Goal: Task Accomplishment & Management: Manage account settings

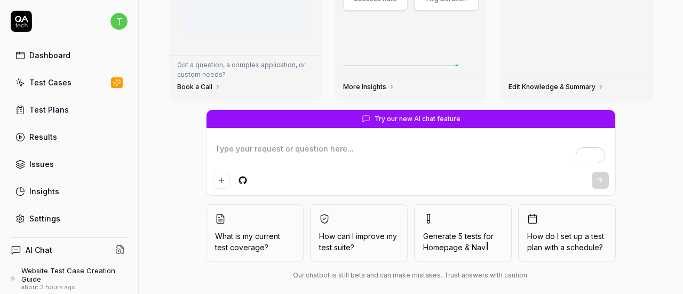
scroll to position [177, 0]
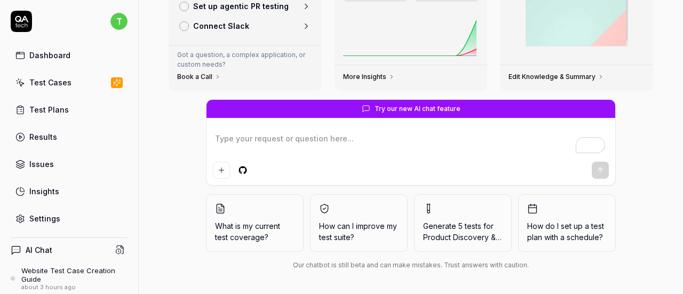
click at [85, 81] on link "Test Cases" at bounding box center [69, 82] width 117 height 21
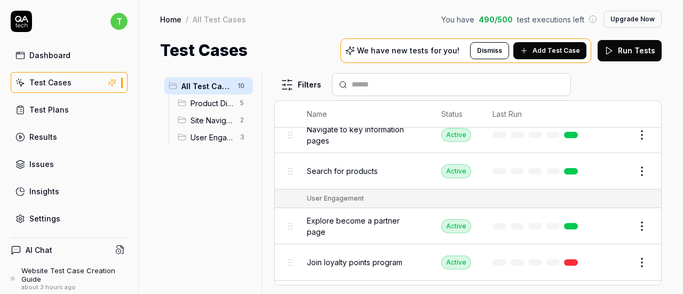
scroll to position [258, 0]
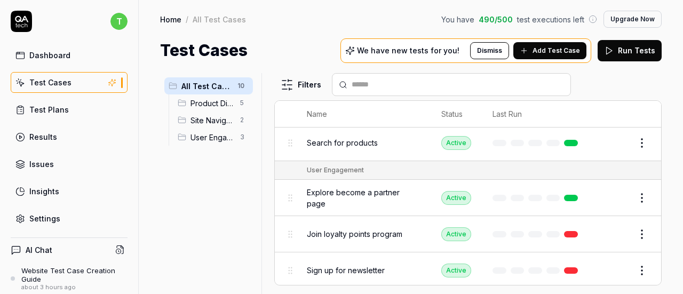
click at [534, 50] on button "Add Test Case" at bounding box center [549, 50] width 73 height 17
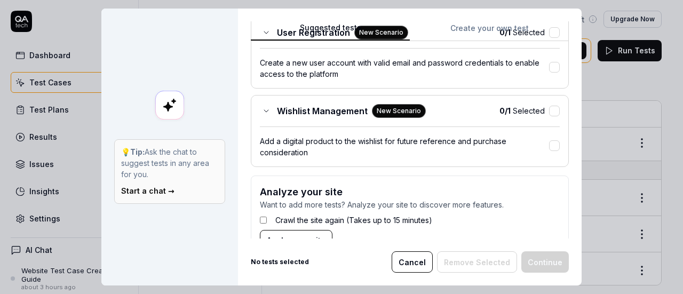
scroll to position [768, 0]
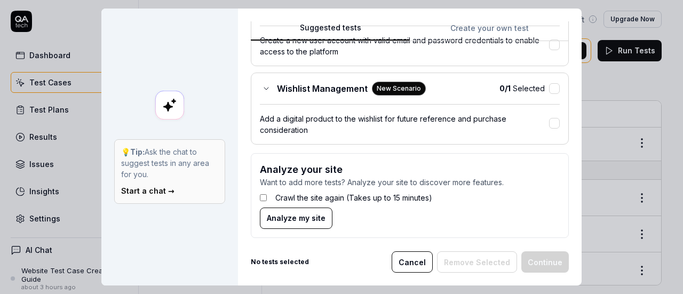
click at [297, 212] on span "Analyze my site" at bounding box center [296, 217] width 59 height 11
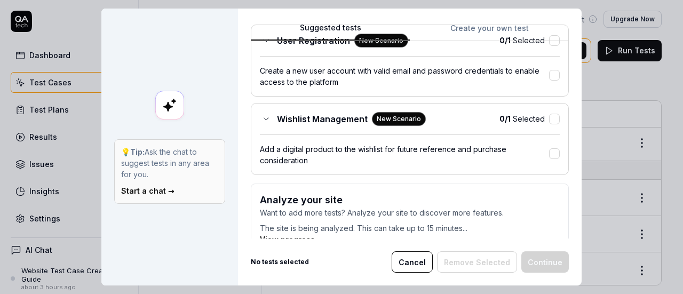
scroll to position [755, 0]
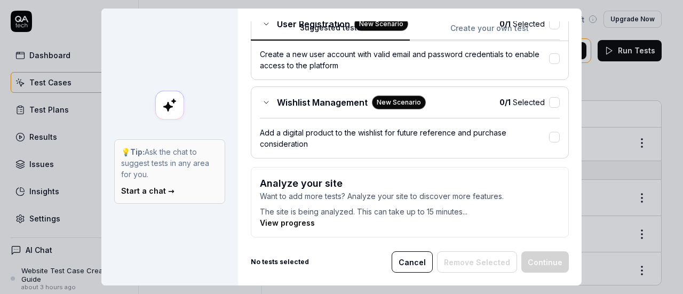
click at [289, 218] on link "View progress" at bounding box center [287, 222] width 55 height 9
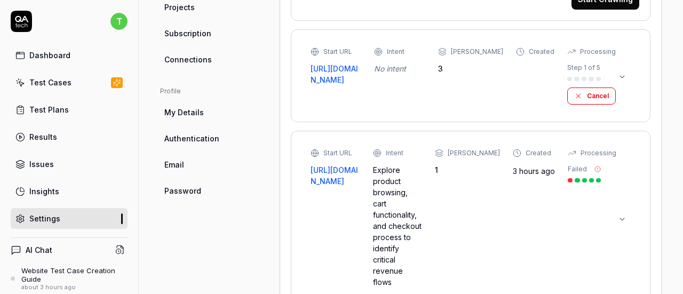
scroll to position [427, 0]
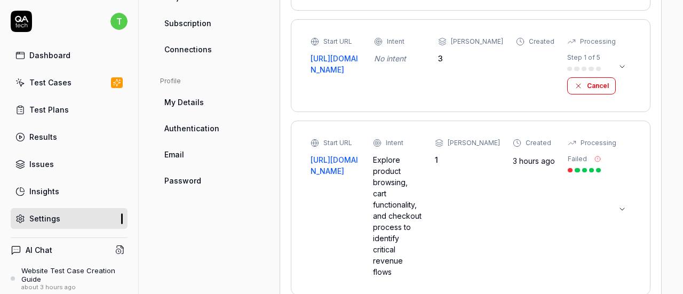
click at [618, 205] on icon at bounding box center [622, 209] width 9 height 9
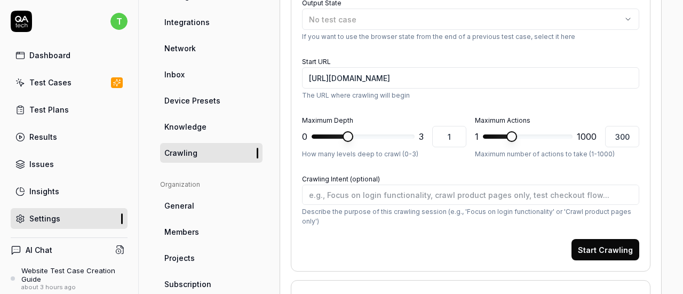
scroll to position [144, 0]
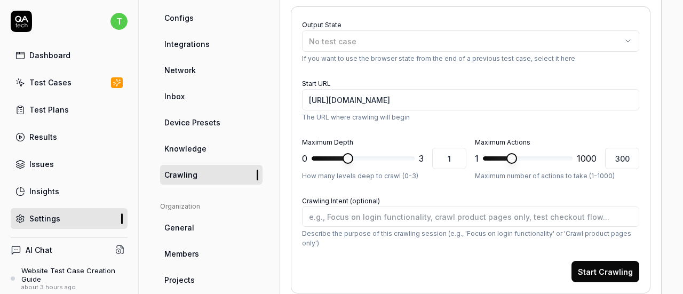
click at [188, 137] on ul "Project General Applications Configs Integrations Network Inbox Device Presets …" at bounding box center [211, 62] width 102 height 245
click at [189, 148] on span "Knowledge" at bounding box center [185, 148] width 42 height 11
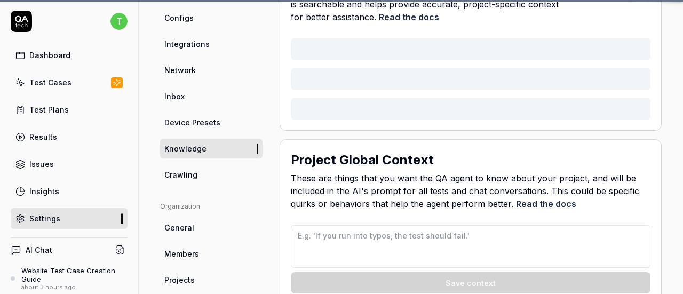
scroll to position [84, 0]
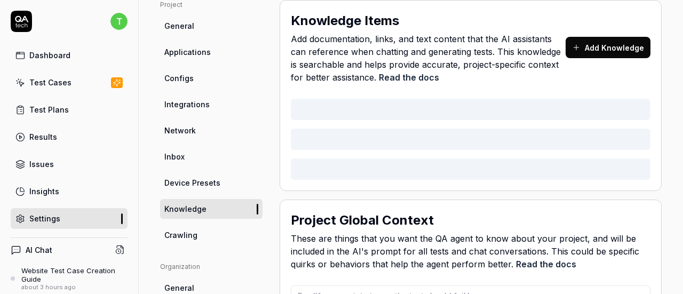
type textarea "*"
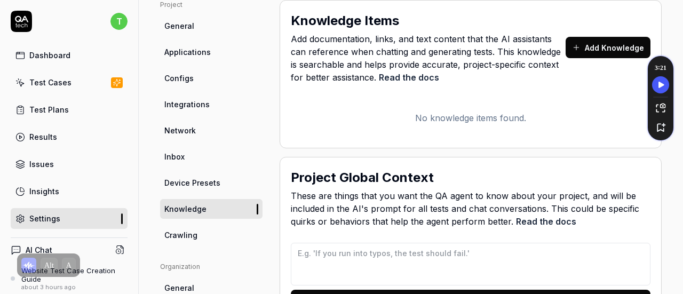
click at [195, 29] on link "General" at bounding box center [211, 26] width 102 height 20
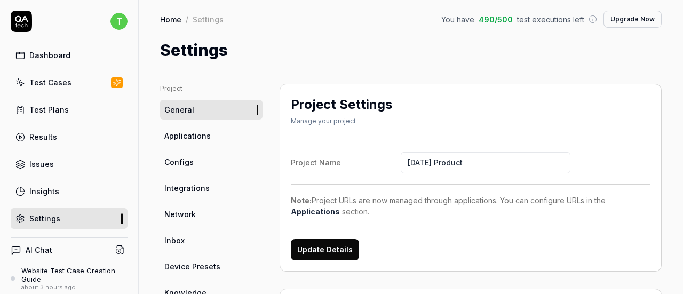
click at [606, 19] on button "Upgrade Now" at bounding box center [633, 19] width 58 height 17
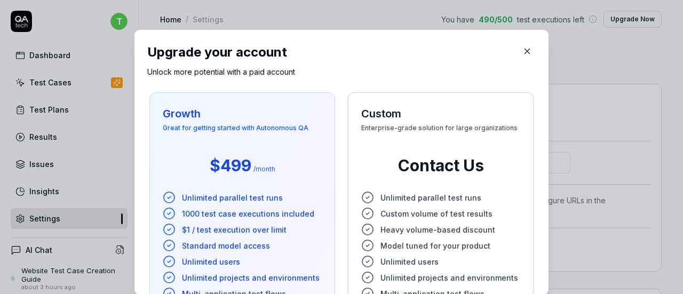
click at [522, 54] on icon "button" at bounding box center [527, 51] width 10 height 10
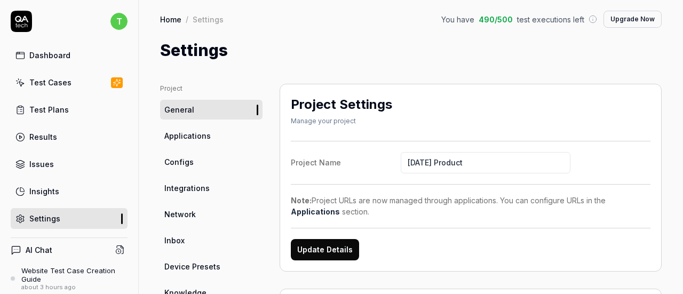
click at [187, 126] on link "Applications" at bounding box center [211, 136] width 102 height 20
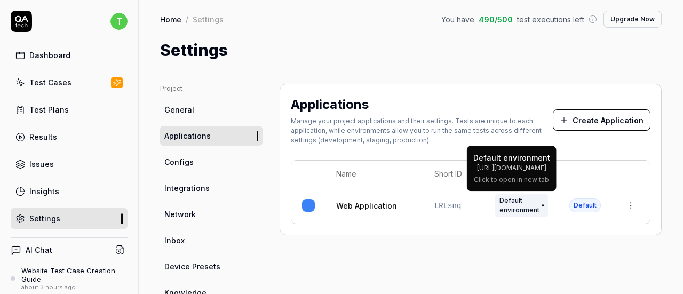
click at [511, 209] on span "Default environment" at bounding box center [521, 205] width 53 height 23
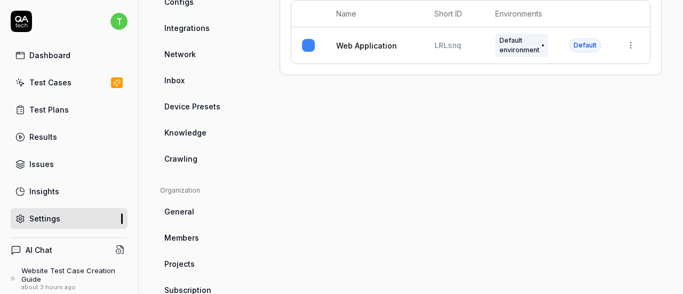
scroll to position [53, 0]
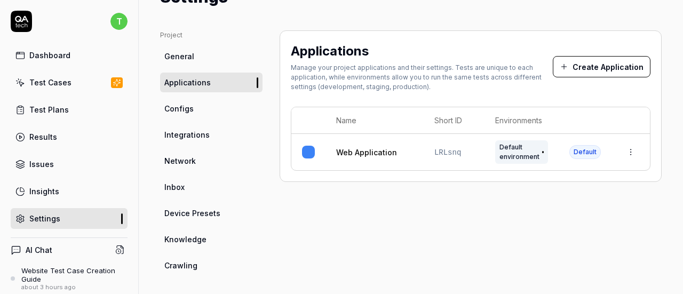
click at [620, 159] on html "t Dashboard Test Cases Test Plans Results Issues Insights Settings AI Chat Webs…" at bounding box center [341, 147] width 683 height 294
click at [539, 223] on span "Edit" at bounding box center [537, 222] width 14 height 11
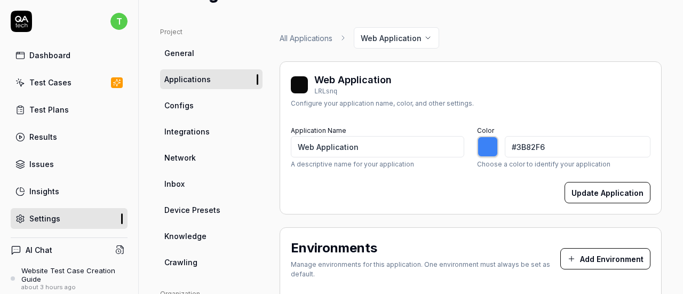
type input "*******"
click at [337, 149] on input "Web Application" at bounding box center [377, 146] width 173 height 21
click at [338, 149] on input "Web Application" at bounding box center [377, 146] width 173 height 21
click at [338, 148] on input "Web Application" at bounding box center [377, 146] width 173 height 21
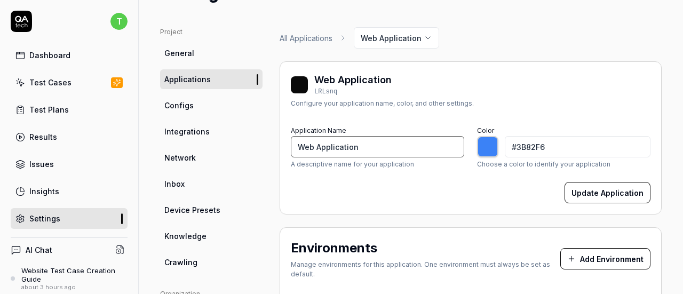
click at [308, 148] on input "Web Application" at bounding box center [377, 146] width 173 height 21
click at [328, 147] on input "Web Application" at bounding box center [377, 146] width 173 height 21
type input "Web"
type input "*******"
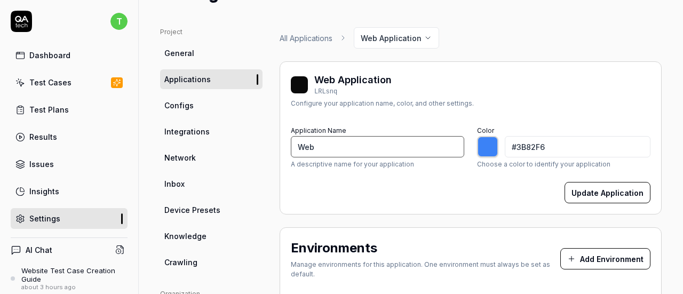
click at [300, 149] on input "Web" at bounding box center [377, 146] width 173 height 21
click at [378, 144] on input "SundayProduct Web" at bounding box center [377, 146] width 173 height 21
type input "SundayProduct Web Production"
click at [578, 188] on button "Update Application" at bounding box center [608, 192] width 86 height 21
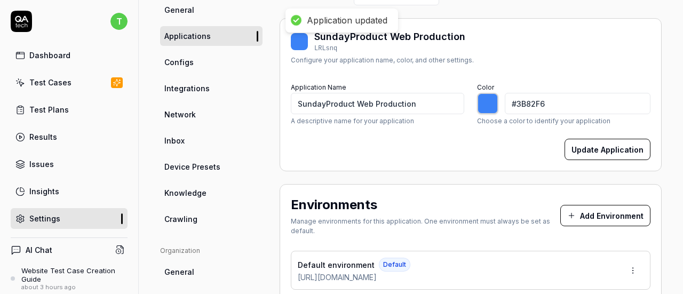
scroll to position [110, 0]
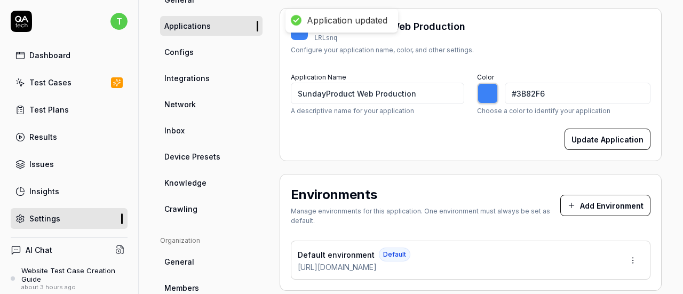
click at [491, 96] on div at bounding box center [487, 93] width 21 height 21
type input "*******"
click at [479, 90] on div at bounding box center [487, 93] width 21 height 21
type input "#3ba6f7"
type input "*******"
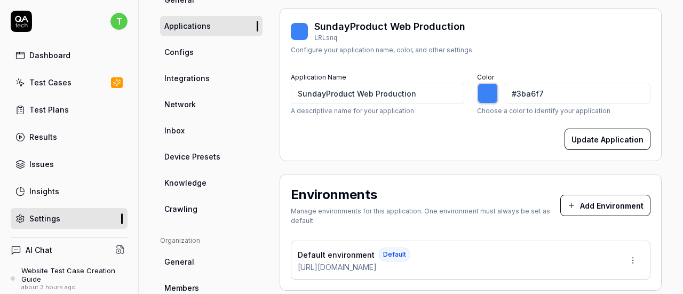
type input "#3baff7"
type input "*******"
type input "#3bb8f7"
type input "*******"
type input "#3bbff7"
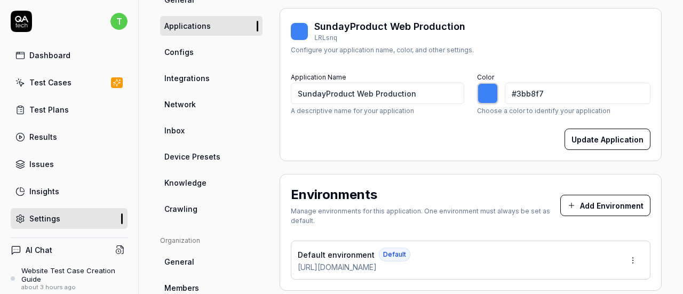
type input "*******"
type input "#3bc8f7"
type input "*******"
click at [440, 139] on div "Update Application" at bounding box center [471, 139] width 360 height 21
click at [577, 139] on button "Update Application" at bounding box center [608, 139] width 86 height 21
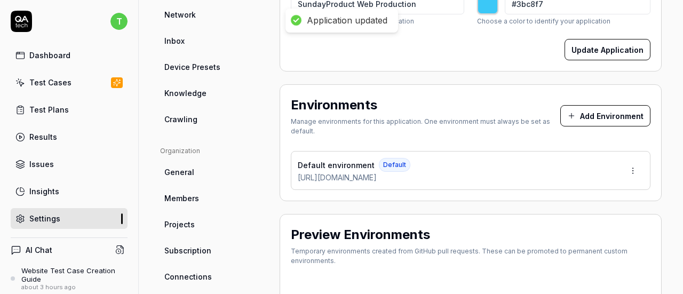
scroll to position [217, 0]
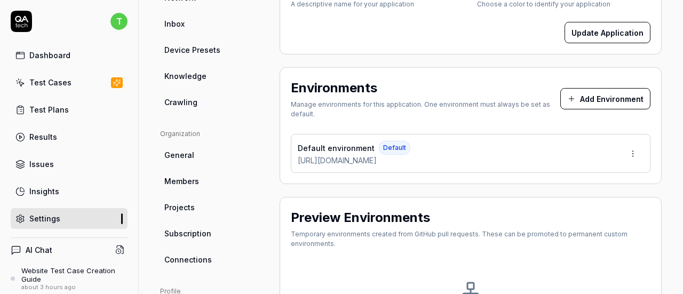
click at [629, 153] on html "Application updated t Dashboard Test Cases Test Plans Results Issues Insights S…" at bounding box center [341, 147] width 683 height 294
click at [568, 198] on div "Edit" at bounding box center [584, 201] width 108 height 23
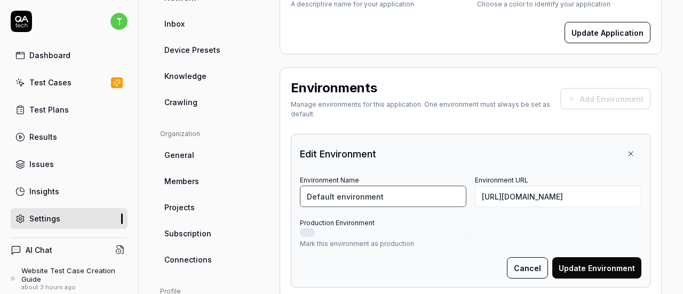
click at [381, 191] on input "Default environment" at bounding box center [383, 196] width 167 height 21
paste input "SundayProduct Web Production"
drag, startPoint x: 381, startPoint y: 194, endPoint x: 221, endPoint y: 193, distance: 159.6
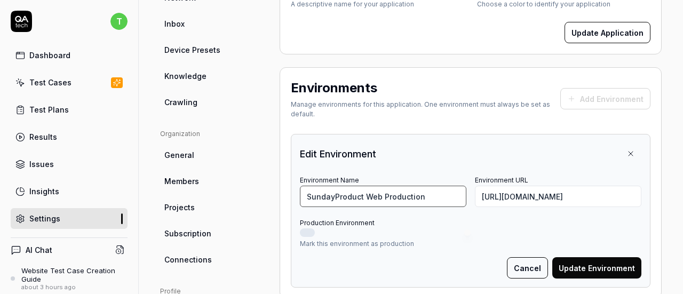
click at [221, 193] on div "Project General Applications Configs Integrations Network Inbox Device Presets …" at bounding box center [411, 189] width 502 height 644
type input "Production"
click at [586, 263] on button "Update Environment" at bounding box center [596, 267] width 89 height 21
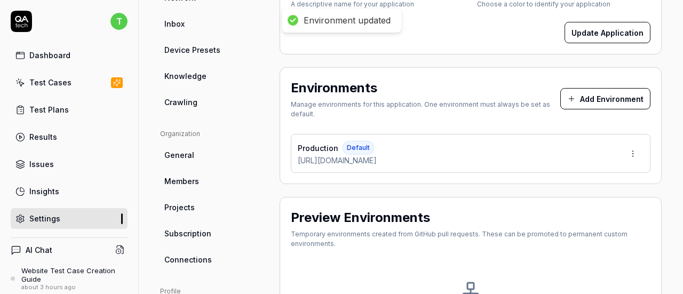
click at [307, 232] on div "Temporary environments created from GitHub pull requests. These can be promoted…" at bounding box center [471, 238] width 360 height 19
click at [625, 152] on html "Environment updated t Dashboard Test Cases Test Plans Results Issues Insights S…" at bounding box center [341, 147] width 683 height 294
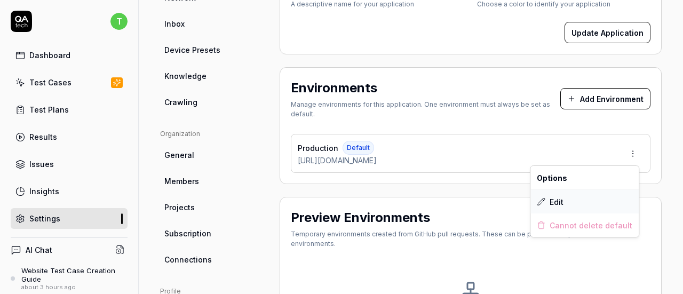
click at [566, 195] on div "Edit" at bounding box center [584, 201] width 108 height 23
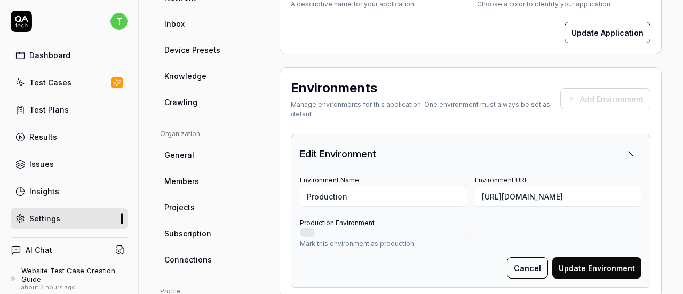
click at [313, 232] on button "Production Environment" at bounding box center [307, 232] width 15 height 9
click at [588, 263] on button "Update Environment" at bounding box center [596, 267] width 89 height 21
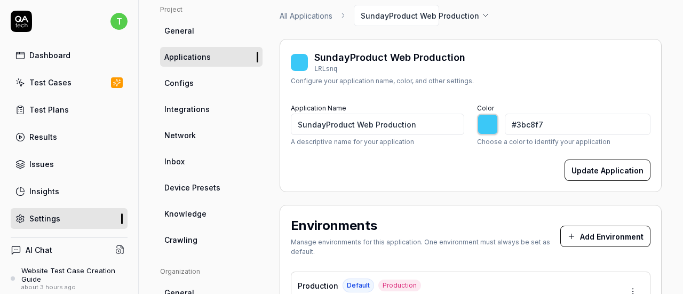
scroll to position [25, 0]
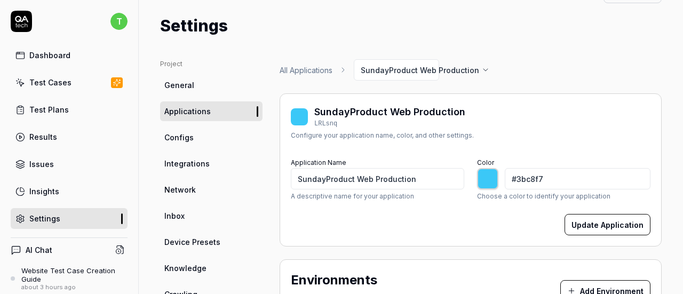
click at [201, 128] on link "Configs" at bounding box center [211, 138] width 102 height 20
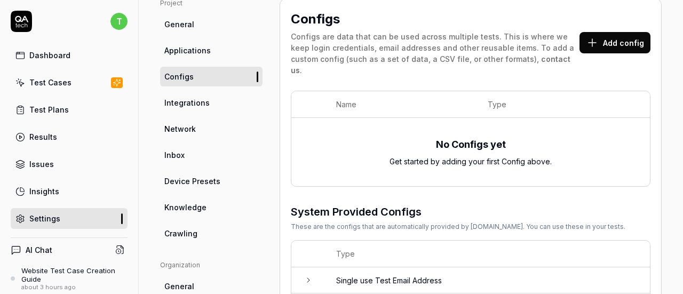
scroll to position [25, 0]
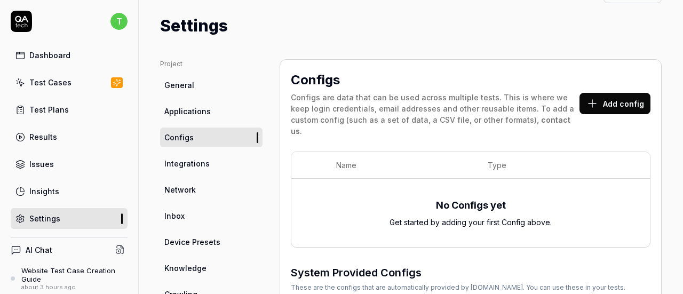
click at [600, 93] on button "Add config" at bounding box center [615, 103] width 71 height 21
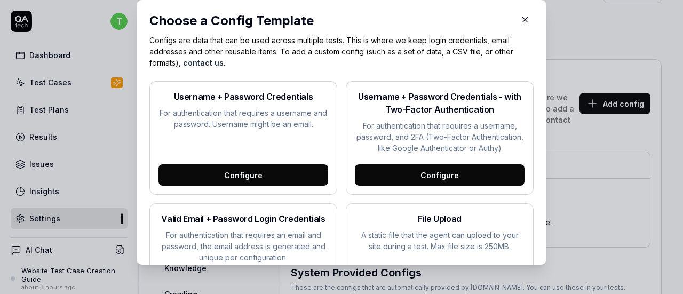
scroll to position [0, 0]
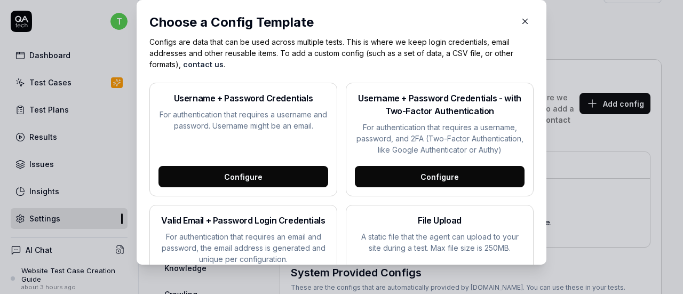
click at [426, 187] on div "Configure" at bounding box center [440, 176] width 170 height 21
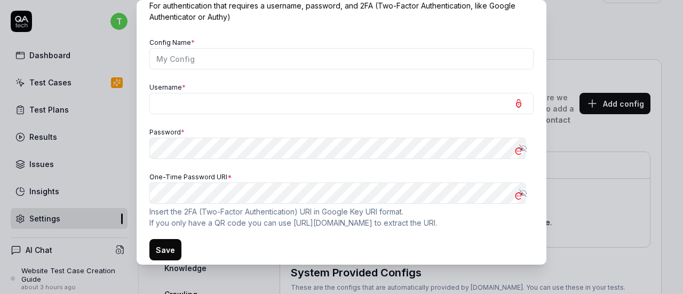
scroll to position [64, 0]
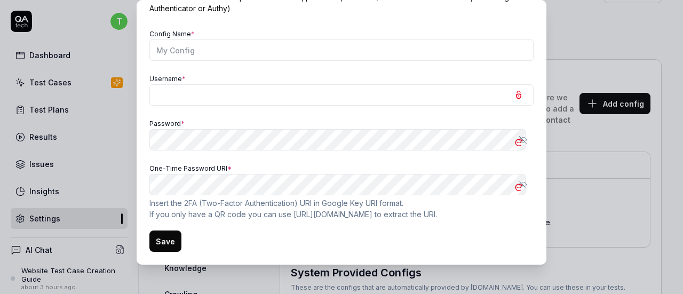
click at [233, 195] on div "One-Time Password URI * Show password Insert the 2FA (Two-Factor Authentication…" at bounding box center [341, 190] width 384 height 59
click at [250, 215] on p "Insert the 2FA (Two-Factor Authentication) URI in Google Key URI format . If yo…" at bounding box center [341, 208] width 384 height 22
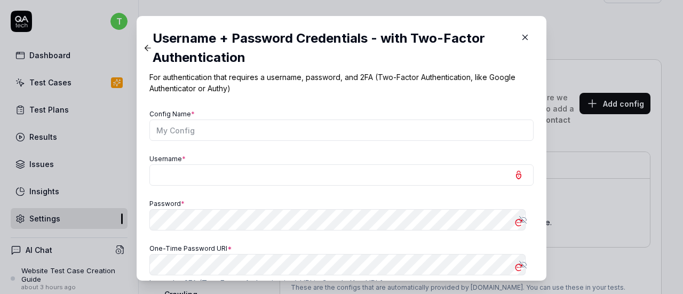
scroll to position [0, 0]
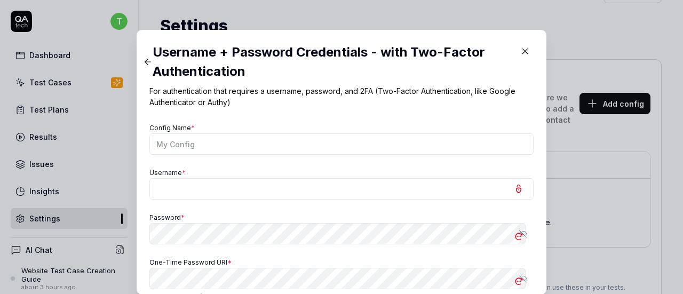
click at [145, 62] on icon at bounding box center [148, 62] width 6 height 0
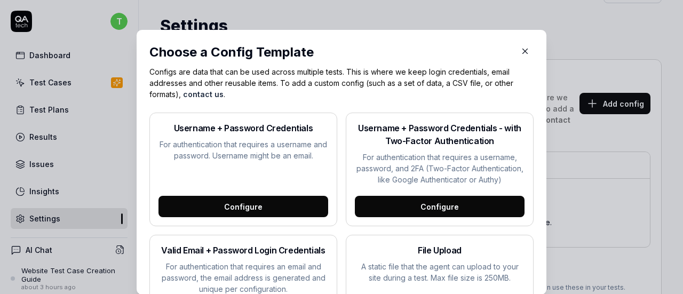
click at [503, 55] on h2 "Choose a Config Template" at bounding box center [341, 52] width 384 height 19
click at [523, 53] on icon "button" at bounding box center [525, 51] width 5 height 5
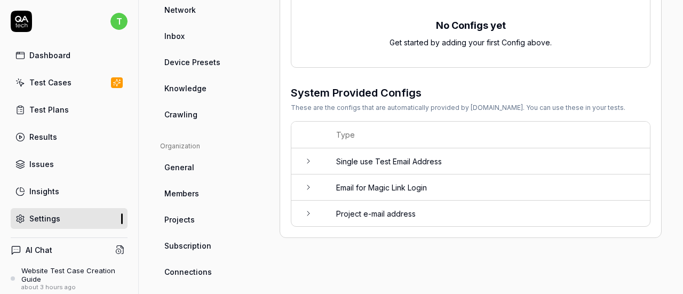
scroll to position [131, 0]
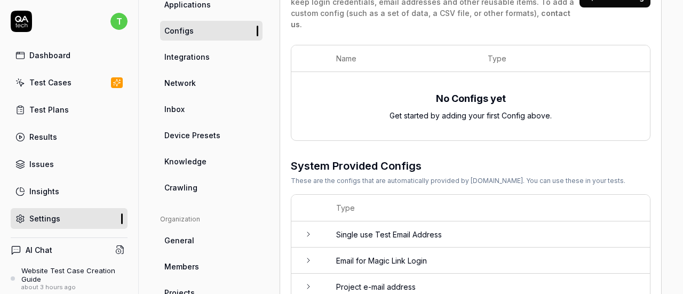
click at [310, 230] on icon at bounding box center [308, 234] width 9 height 9
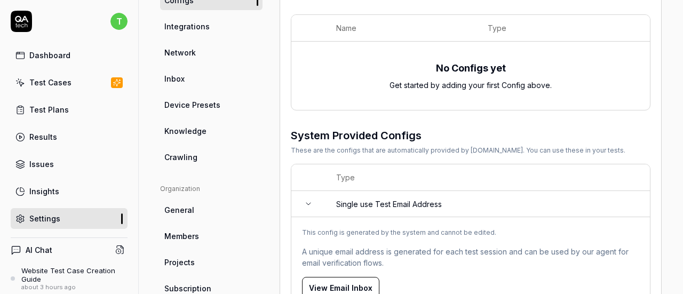
scroll to position [185, 0]
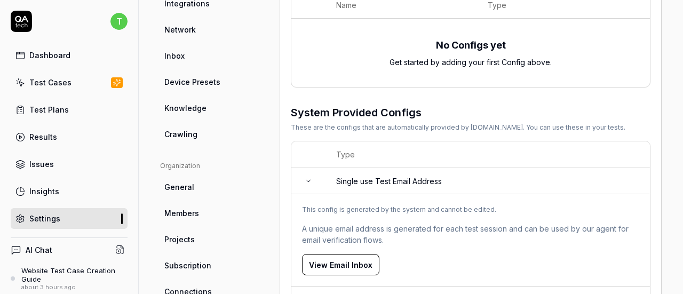
click at [305, 177] on icon at bounding box center [308, 181] width 9 height 9
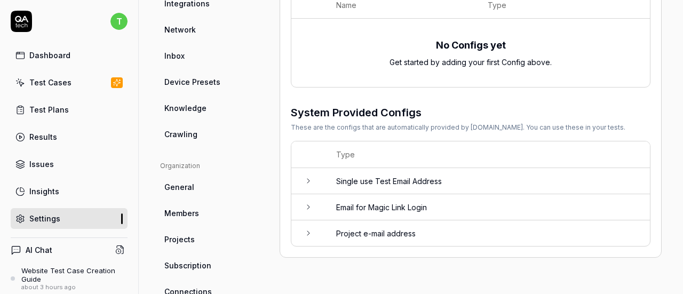
click at [305, 177] on icon at bounding box center [308, 181] width 9 height 9
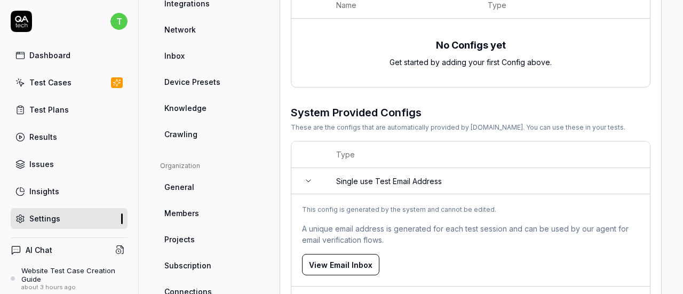
click at [305, 177] on icon at bounding box center [308, 181] width 9 height 9
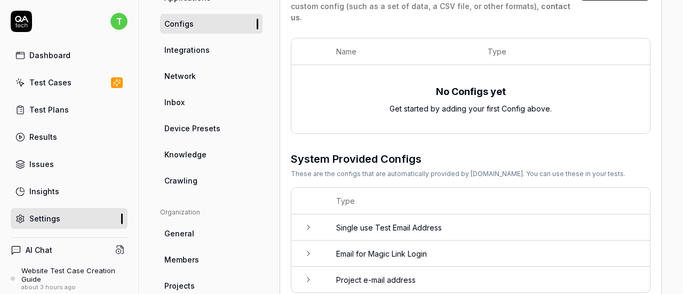
scroll to position [78, 0]
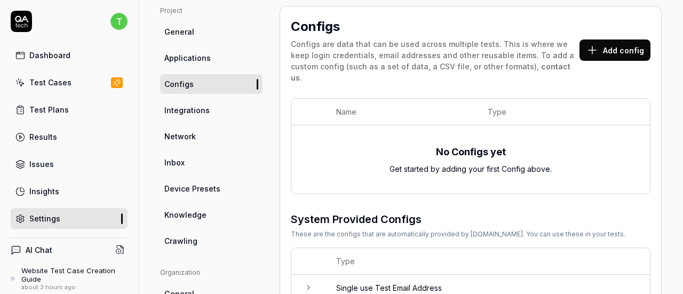
click at [221, 113] on link "Integrations" at bounding box center [211, 110] width 102 height 20
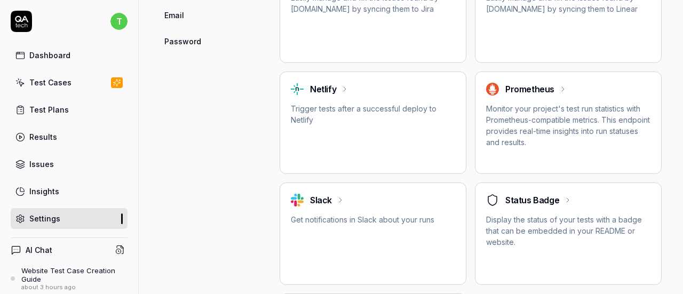
scroll to position [451, 0]
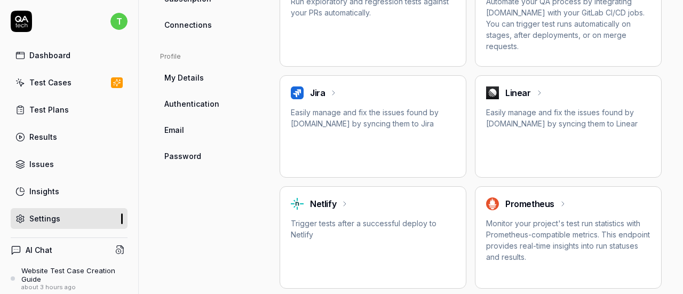
click at [320, 91] on h2 "Jira" at bounding box center [317, 92] width 15 height 13
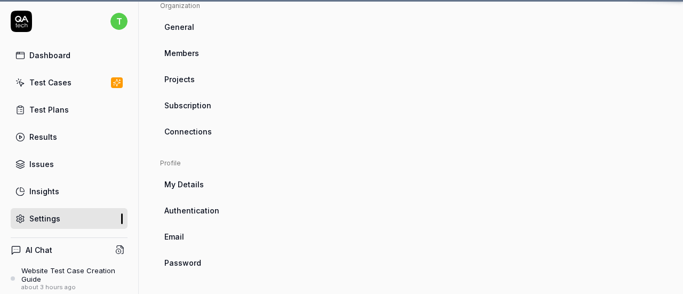
scroll to position [84, 0]
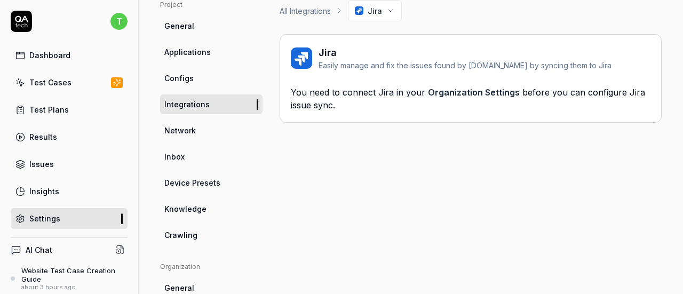
click at [471, 92] on link "Organization Settings" at bounding box center [474, 92] width 92 height 11
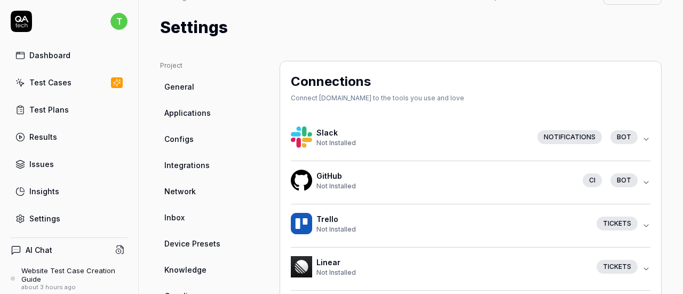
scroll to position [107, 0]
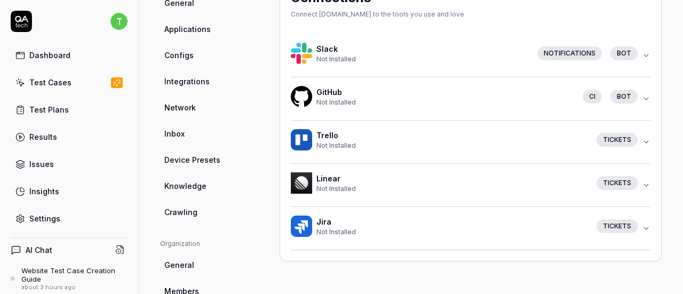
click at [542, 225] on h4 "Jira" at bounding box center [452, 221] width 272 height 11
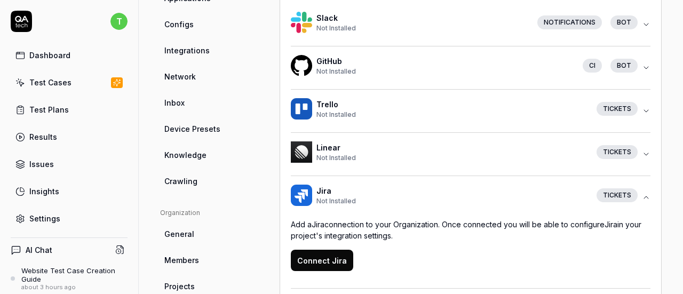
scroll to position [160, 0]
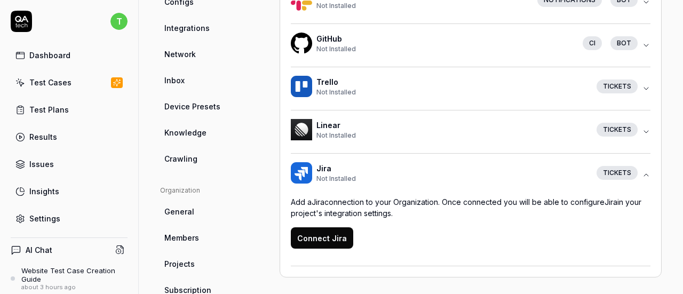
click at [325, 239] on button "Connect Jira" at bounding box center [322, 237] width 62 height 21
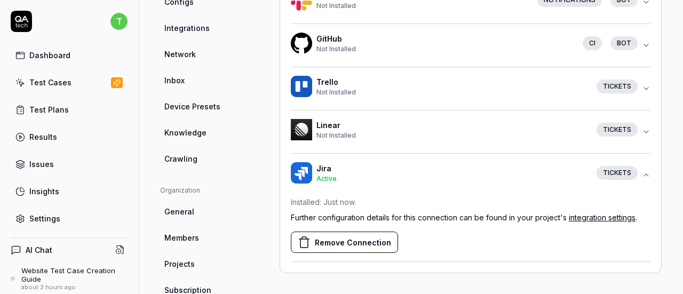
click at [644, 174] on icon "button" at bounding box center [646, 175] width 4 height 2
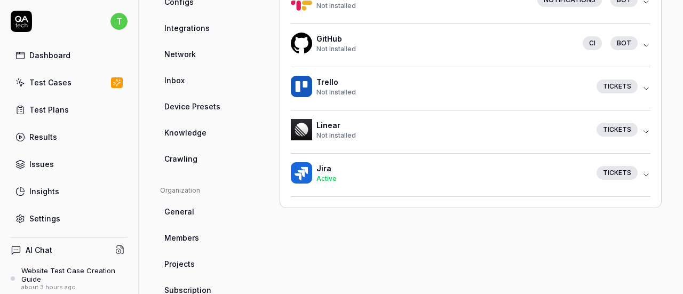
click at [620, 176] on div "Tickets" at bounding box center [617, 173] width 41 height 14
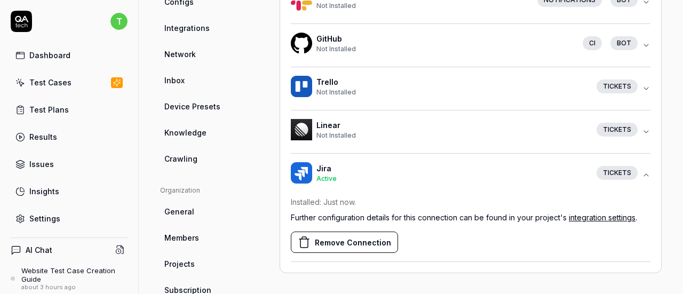
click at [603, 218] on link "integration settings" at bounding box center [602, 217] width 67 height 9
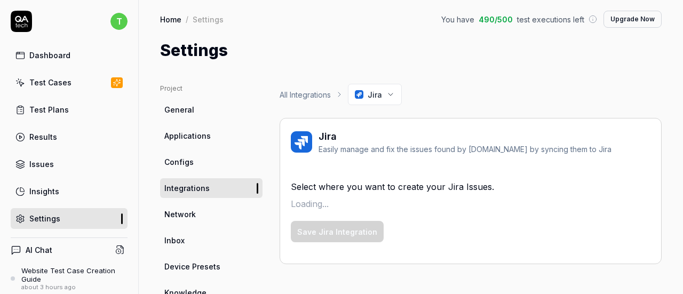
scroll to position [53, 0]
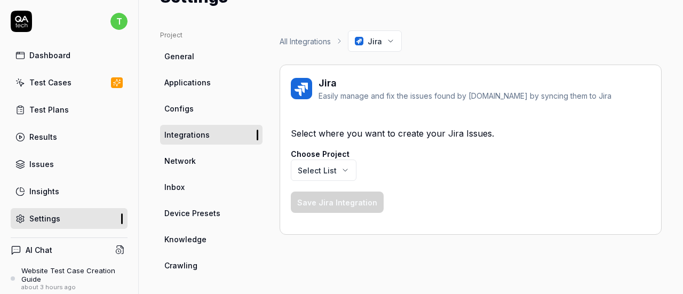
click at [319, 159] on body "t Dashboard Test Cases Test Plans Results Issues Insights Settings AI Chat Webs…" at bounding box center [341, 147] width 683 height 294
click at [306, 154] on div "Choose Project" at bounding box center [324, 153] width 66 height 11
click at [220, 152] on link "Network" at bounding box center [211, 161] width 102 height 20
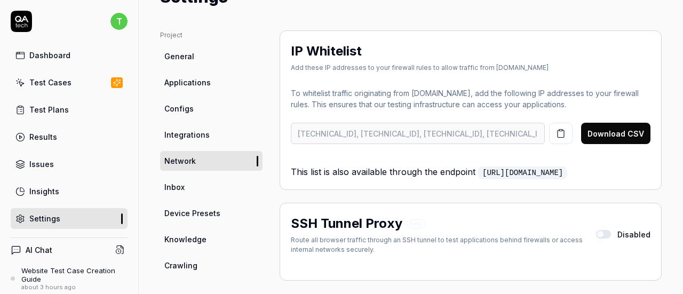
click at [214, 138] on link "Integrations" at bounding box center [211, 135] width 102 height 20
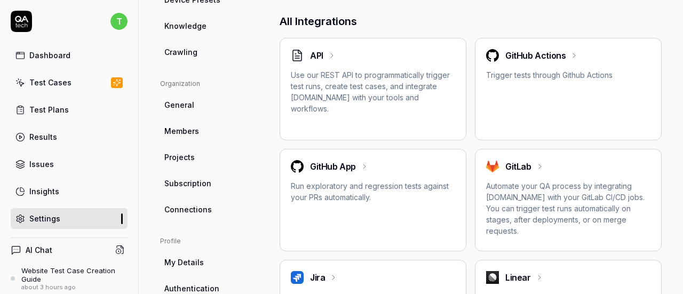
scroll to position [427, 0]
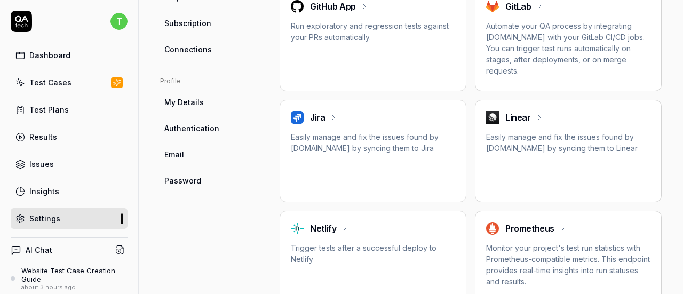
click at [329, 116] on icon at bounding box center [333, 117] width 9 height 9
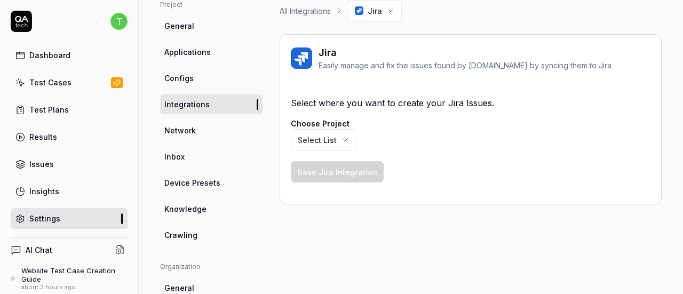
click at [337, 141] on body "t Dashboard Test Cases Test Plans Results Issues Insights Settings AI Chat Webs…" at bounding box center [341, 147] width 683 height 294
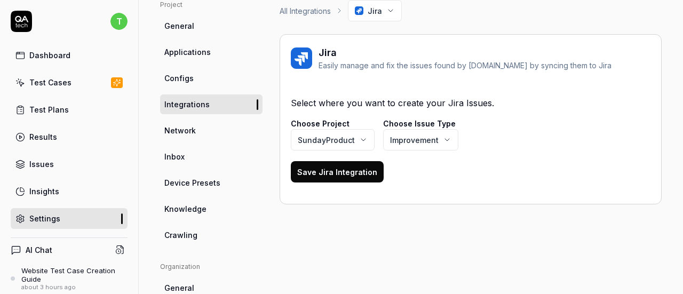
click at [413, 140] on body "t Dashboard Test Cases Test Plans Results Issues Insights Settings AI Chat Webs…" at bounding box center [341, 147] width 683 height 294
click at [305, 137] on body "t Dashboard Test Cases Test Plans Results Issues Insights Settings AI Chat Webs…" at bounding box center [341, 147] width 683 height 294
click at [453, 156] on html "t Dashboard Test Cases Test Plans Results Issues Insights Settings AI Chat Webs…" at bounding box center [341, 147] width 683 height 294
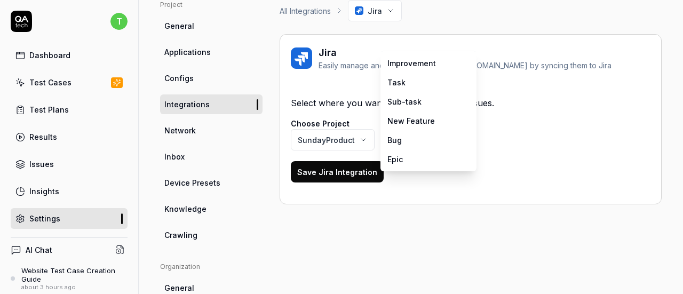
click at [414, 147] on body "t Dashboard Test Cases Test Plans Results Issues Insights Settings AI Chat Webs…" at bounding box center [341, 147] width 683 height 294
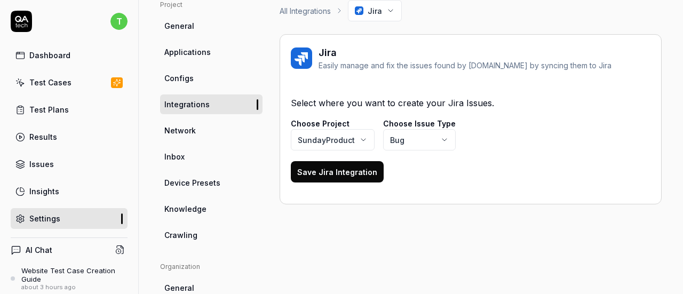
click at [340, 174] on button "Save Jira Integration" at bounding box center [337, 171] width 93 height 21
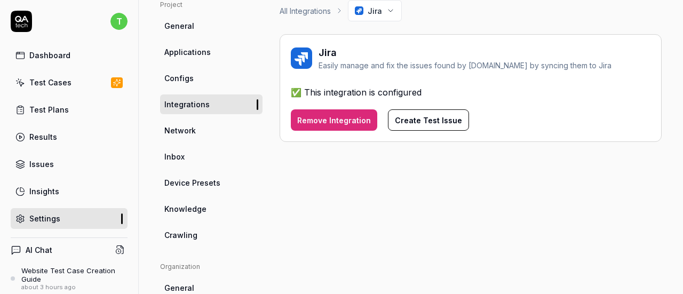
click at [411, 174] on div "All Integrations Jira [PERSON_NAME] manage and fix the issues found by [DOMAIN_…" at bounding box center [471, 267] width 382 height 534
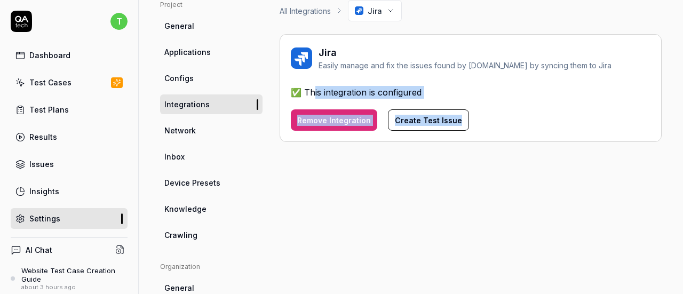
drag, startPoint x: 316, startPoint y: 90, endPoint x: 462, endPoint y: 102, distance: 146.2
click at [462, 102] on div "✅ This integration is configured Remove Integration Create Test Issue" at bounding box center [471, 108] width 360 height 45
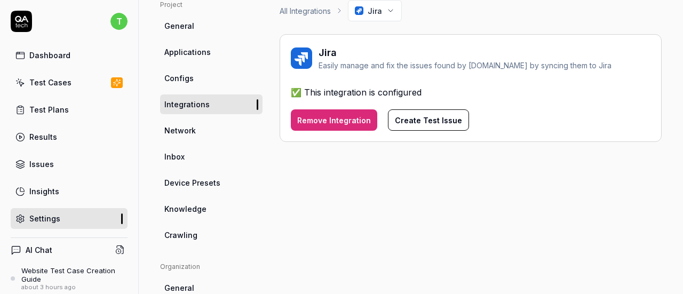
click at [390, 216] on div "All Integrations Jira [PERSON_NAME] manage and fix the issues found by [DOMAIN_…" at bounding box center [471, 267] width 382 height 534
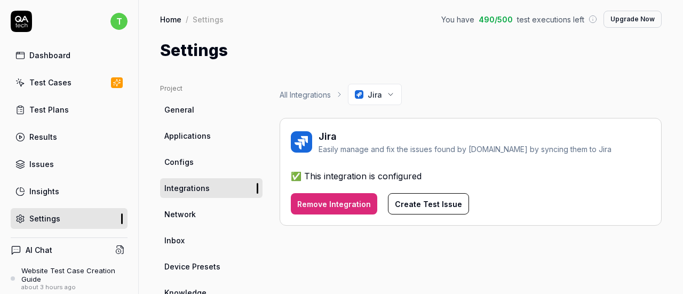
click at [43, 51] on div "Dashboard" at bounding box center [49, 55] width 41 height 11
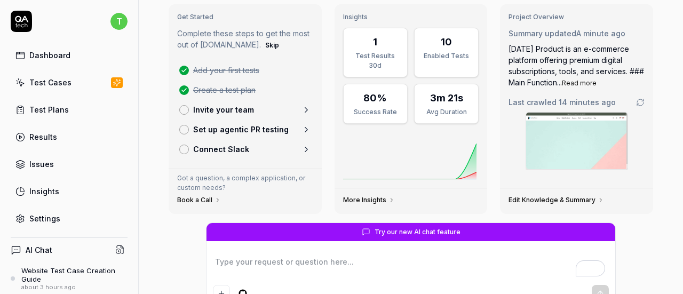
scroll to position [107, 0]
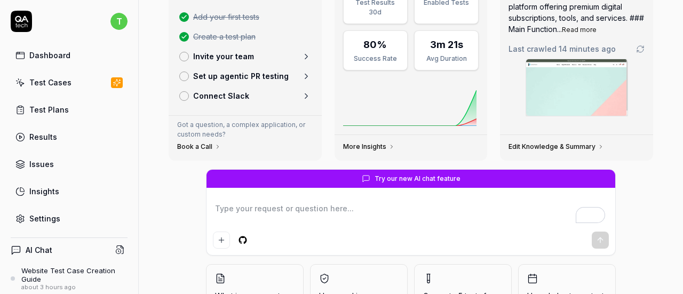
click at [294, 98] on link "Connect Slack" at bounding box center [245, 96] width 140 height 20
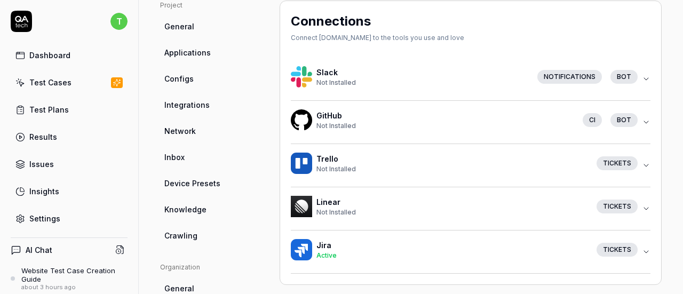
scroll to position [107, 0]
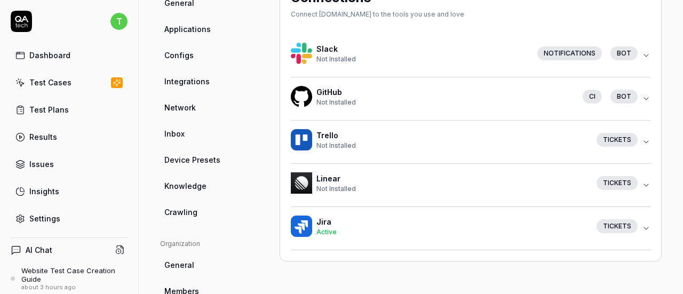
click at [410, 62] on div "Not Installed" at bounding box center [422, 59] width 212 height 10
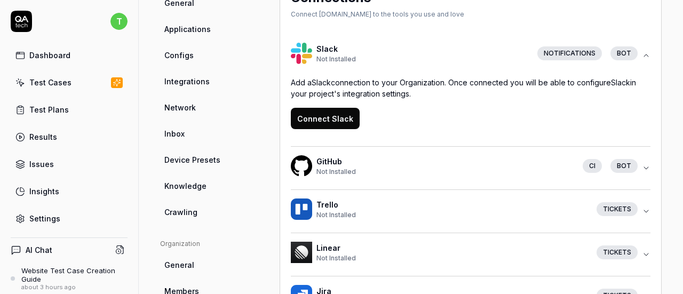
click at [338, 114] on button "Connect Slack" at bounding box center [325, 118] width 69 height 21
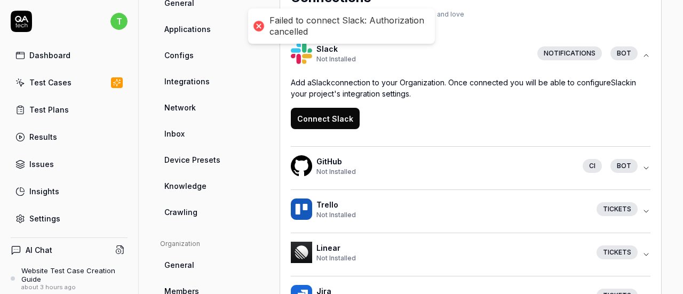
click at [346, 116] on button "Connect Slack" at bounding box center [325, 118] width 69 height 21
click at [319, 120] on button "Connect Slack" at bounding box center [325, 118] width 69 height 21
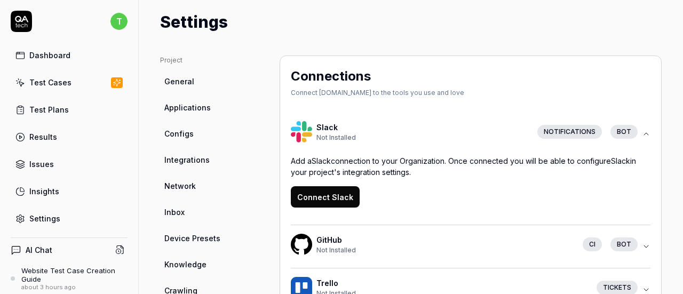
scroll to position [0, 0]
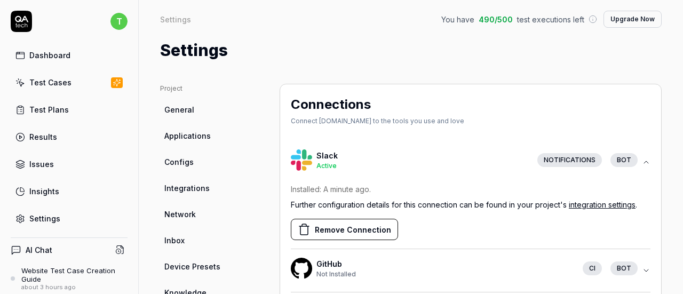
click at [642, 158] on icon "button" at bounding box center [646, 162] width 9 height 9
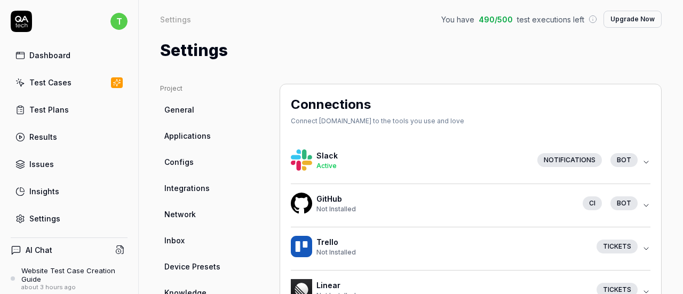
click at [46, 61] on link "Dashboard" at bounding box center [69, 55] width 117 height 21
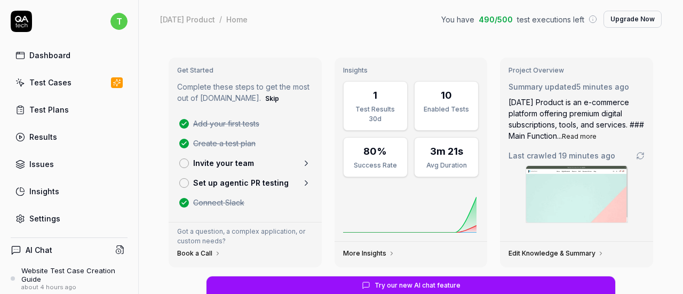
click at [287, 167] on link "Invite your team" at bounding box center [245, 163] width 140 height 20
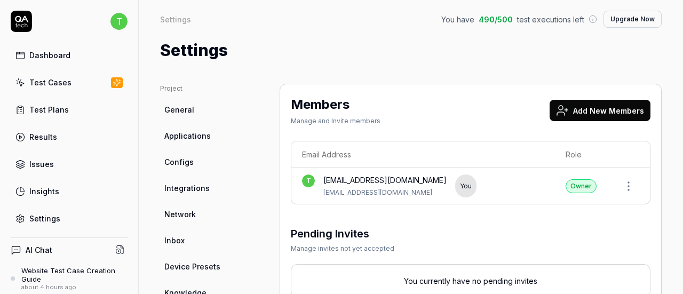
click at [17, 59] on icon at bounding box center [20, 56] width 10 height 10
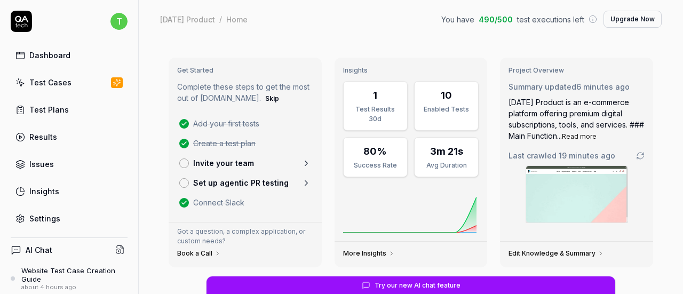
click at [263, 101] on button "Skip" at bounding box center [272, 98] width 18 height 13
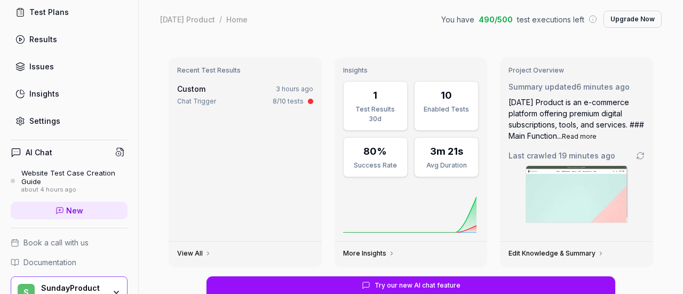
scroll to position [150, 0]
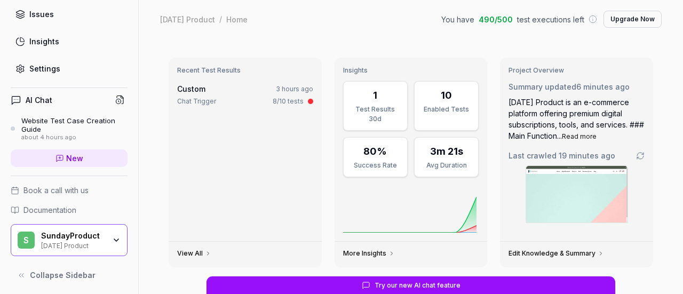
click at [64, 243] on div "[DATE] Product" at bounding box center [73, 245] width 64 height 9
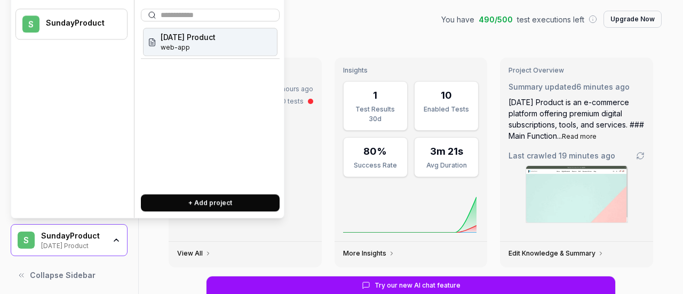
click at [61, 242] on div "[DATE] Product" at bounding box center [73, 245] width 64 height 9
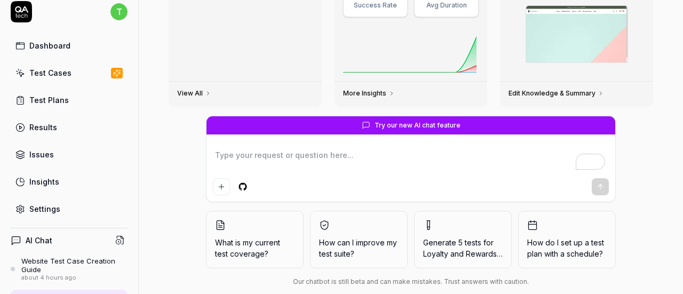
scroll to position [0, 0]
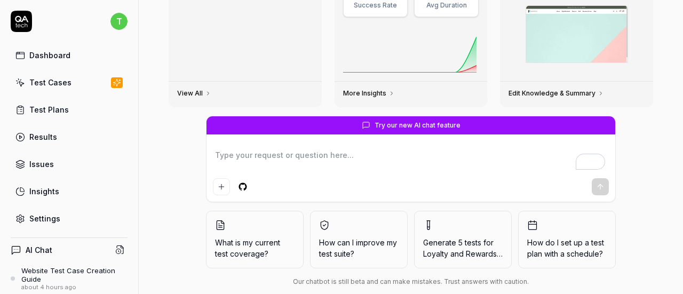
click at [58, 59] on div "Dashboard" at bounding box center [49, 55] width 41 height 11
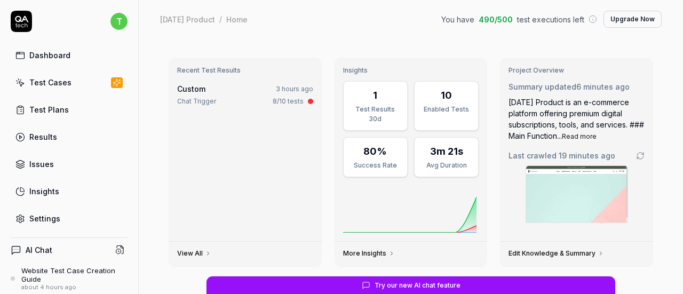
click at [52, 114] on link "Test Plans" at bounding box center [69, 109] width 117 height 21
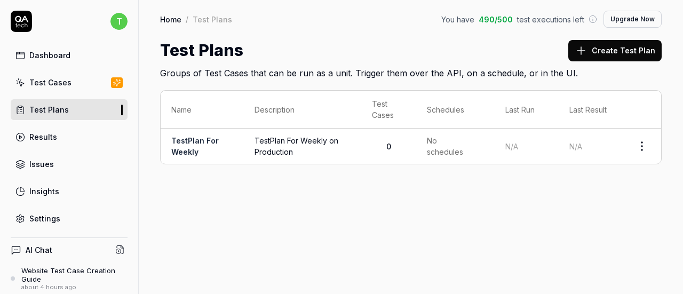
click at [62, 138] on link "Results" at bounding box center [69, 136] width 117 height 21
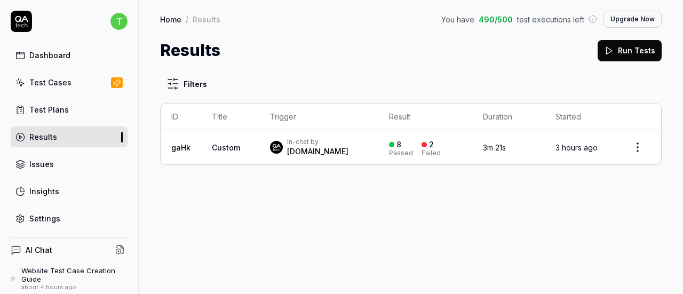
click at [61, 165] on link "Issues" at bounding box center [69, 164] width 117 height 21
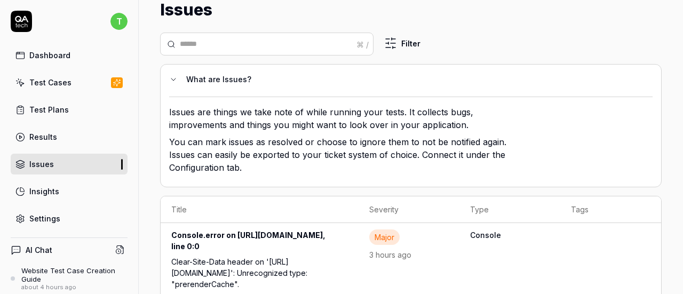
scroll to position [160, 0]
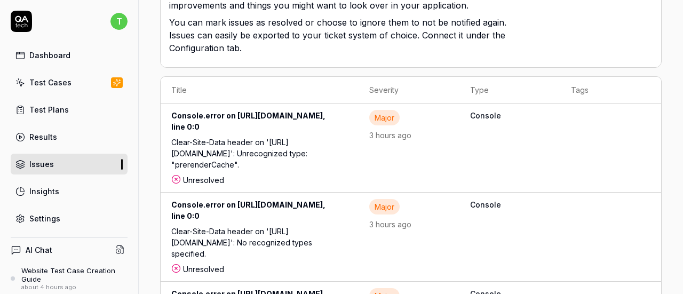
click at [459, 131] on td "Major 3 hours ago" at bounding box center [409, 148] width 101 height 89
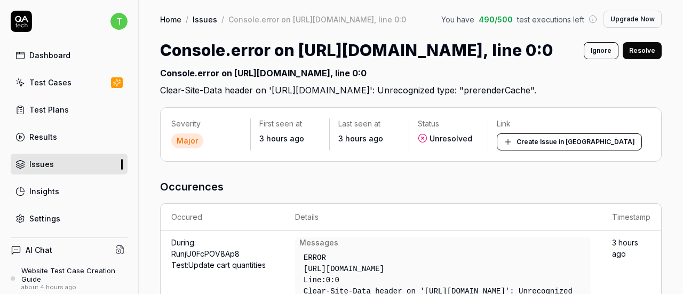
click at [354, 76] on div "Console.error on [URL][DOMAIN_NAME], line 0:0" at bounding box center [351, 75] width 382 height 17
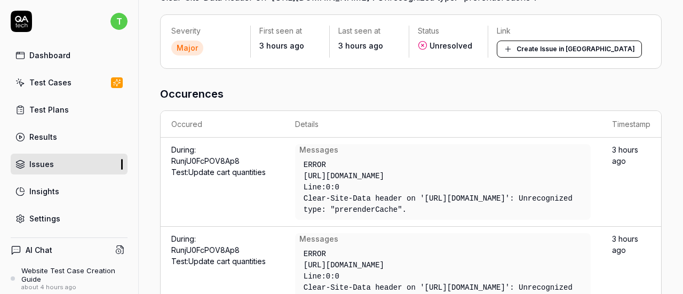
scroll to position [160, 0]
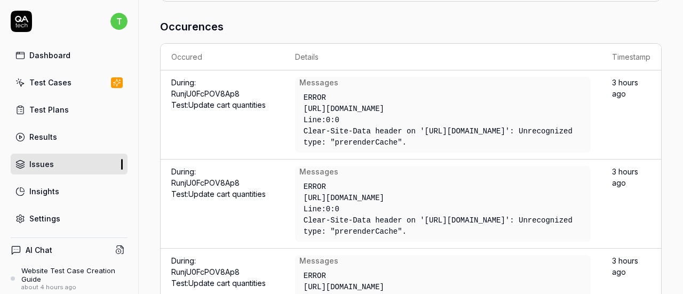
click at [485, 131] on div "Clear-Site-Data header on '[URL][DOMAIN_NAME]': Unrecognized type: "prerenderCa…" at bounding box center [443, 137] width 279 height 22
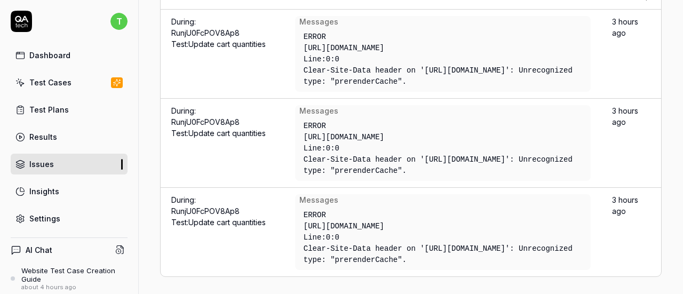
scroll to position [224, 0]
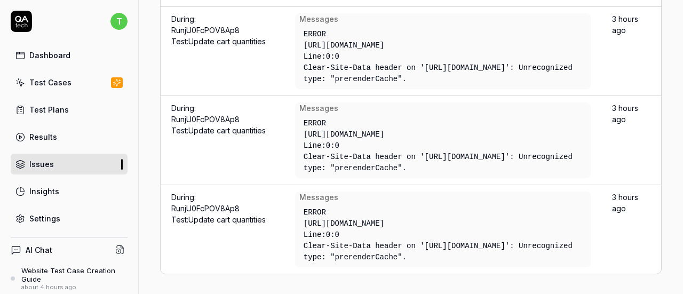
click at [60, 217] on link "Settings" at bounding box center [69, 218] width 117 height 21
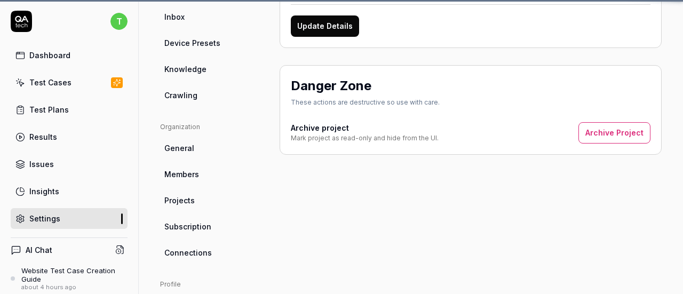
scroll to position [15, 0]
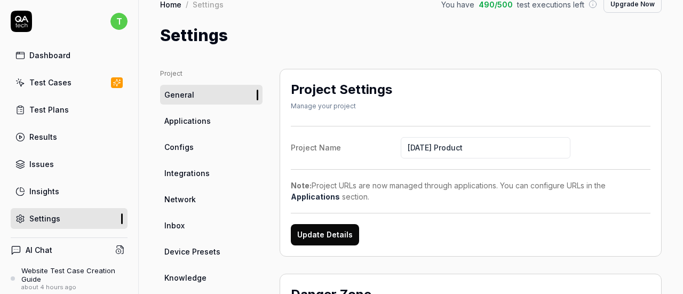
click at [210, 109] on ul "Project General Applications Configs Integrations Network Inbox Device Presets …" at bounding box center [211, 191] width 102 height 245
click at [202, 126] on link "Applications" at bounding box center [211, 121] width 102 height 20
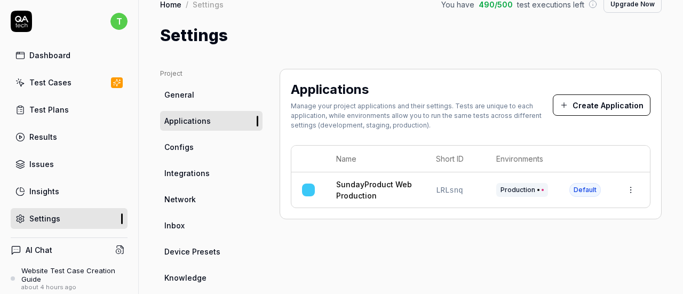
click at [197, 144] on link "Configs" at bounding box center [211, 147] width 102 height 20
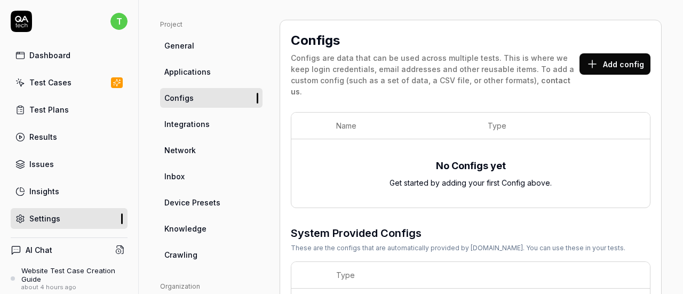
scroll to position [68, 0]
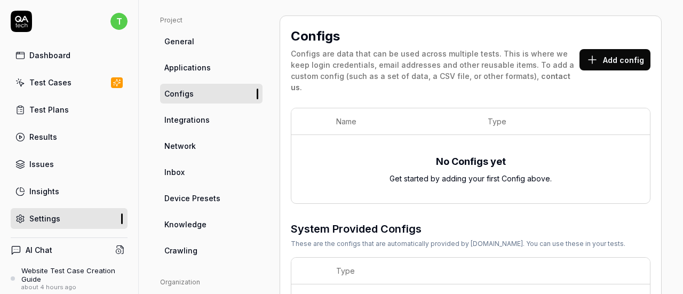
click at [191, 150] on span "Network" at bounding box center [179, 145] width 31 height 11
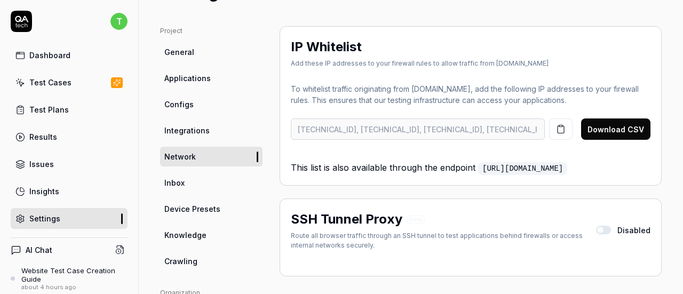
scroll to position [107, 0]
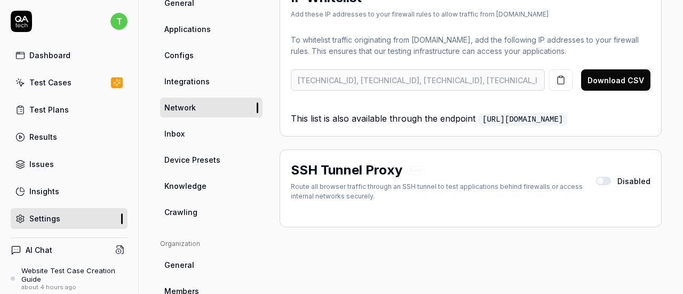
click at [212, 138] on link "Inbox" at bounding box center [211, 134] width 102 height 20
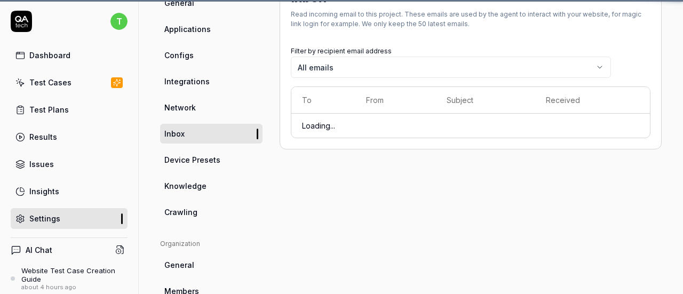
scroll to position [84, 0]
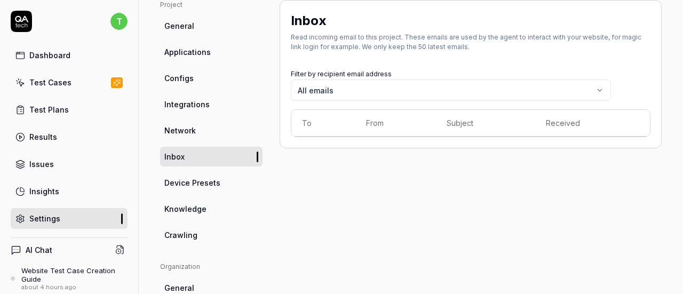
click at [323, 97] on body "t Dashboard Test Cases Test Plans Results Issues Insights Settings AI Chat Webs…" at bounding box center [341, 147] width 683 height 294
click at [229, 189] on link "Device Presets" at bounding box center [211, 183] width 102 height 20
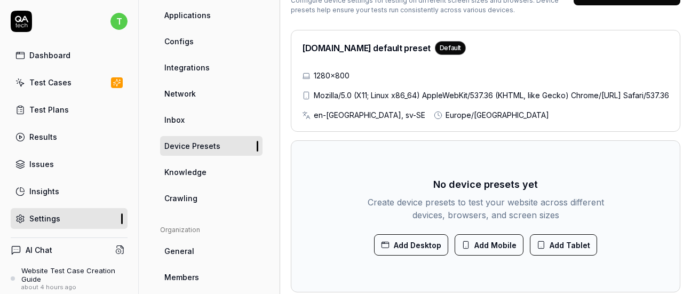
scroll to position [137, 0]
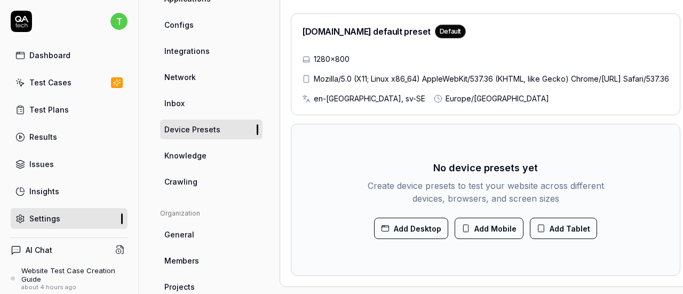
click at [510, 225] on button "Add Mobile" at bounding box center [489, 228] width 69 height 21
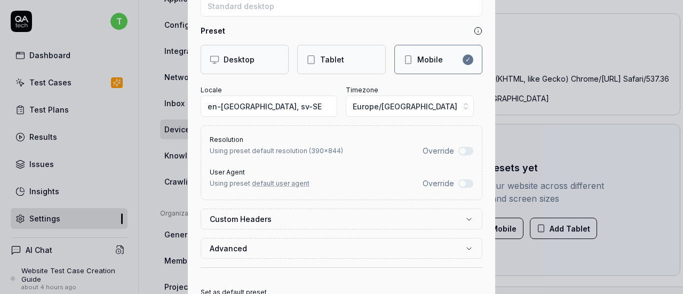
scroll to position [107, 0]
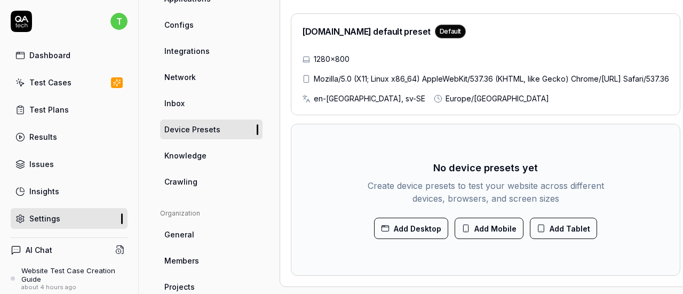
click at [211, 162] on link "Knowledge" at bounding box center [211, 156] width 102 height 20
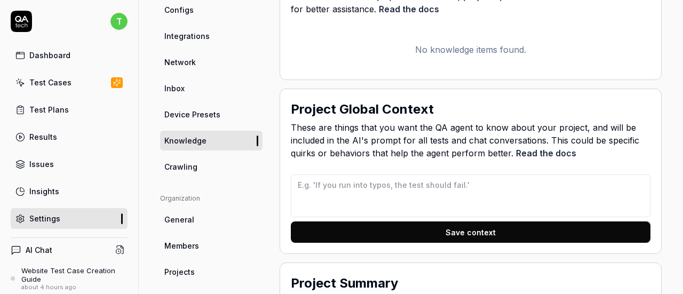
scroll to position [191, 0]
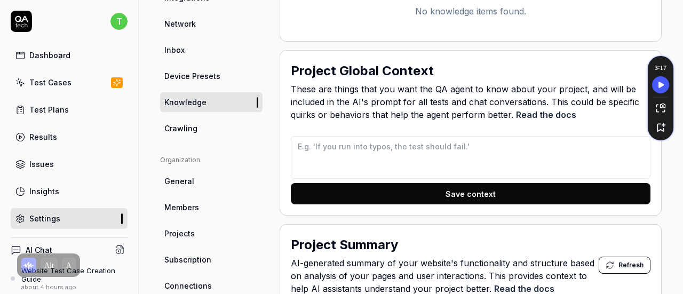
click at [194, 122] on link "Crawling" at bounding box center [211, 128] width 102 height 20
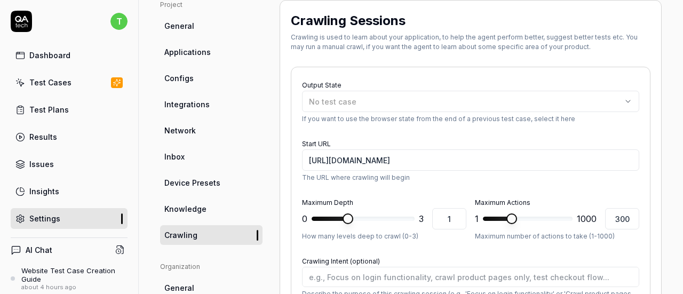
scroll to position [191, 0]
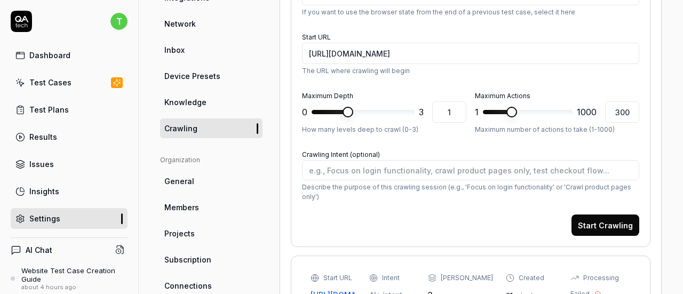
type textarea "*"
type input "3"
click at [415, 114] on span at bounding box center [363, 112] width 103 height 4
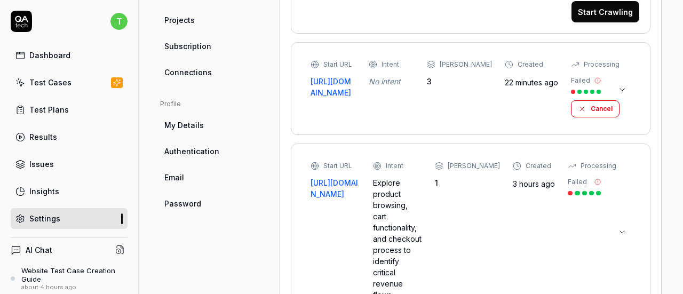
click at [618, 87] on icon at bounding box center [622, 89] width 9 height 9
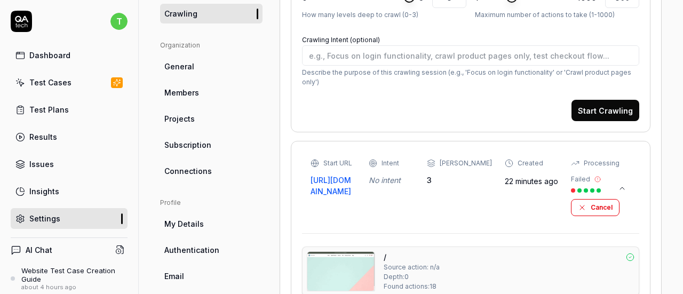
scroll to position [320, 0]
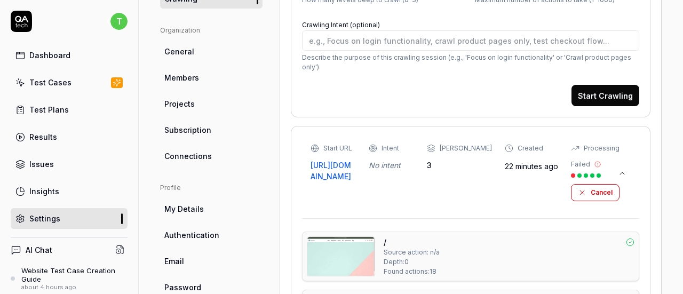
click at [589, 189] on div "Start URL [URL][DOMAIN_NAME] Intent No intent Max Depth 3 Created 22 minutes ag…" at bounding box center [456, 173] width 290 height 58
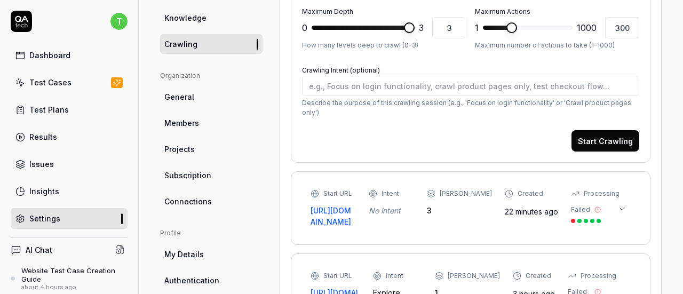
scroll to position [213, 0]
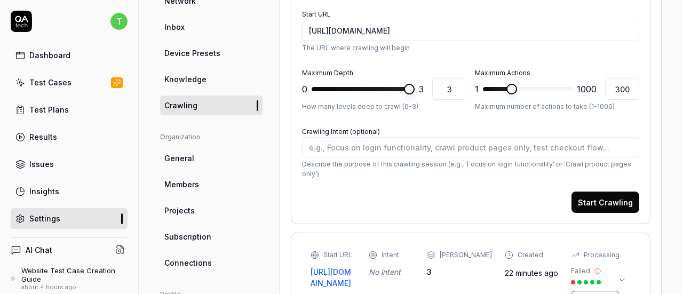
type textarea "*"
type input "1000"
click at [573, 92] on span at bounding box center [567, 89] width 11 height 11
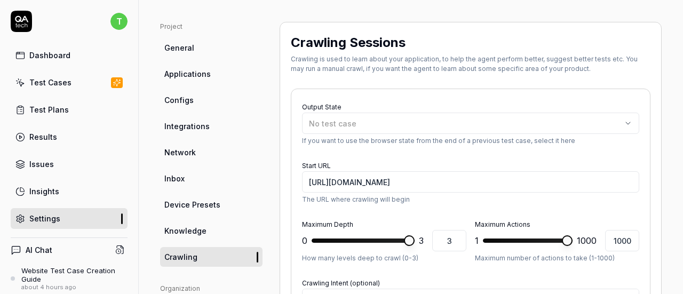
scroll to position [0, 0]
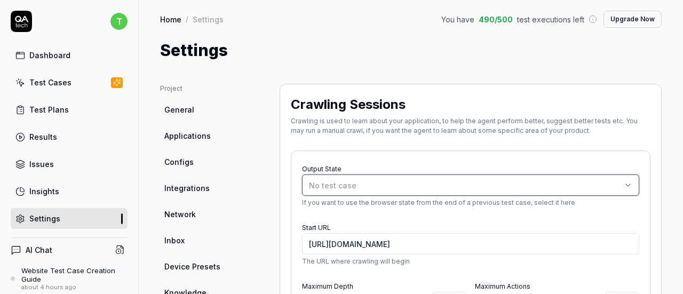
click at [369, 192] on button "No test case" at bounding box center [470, 185] width 337 height 21
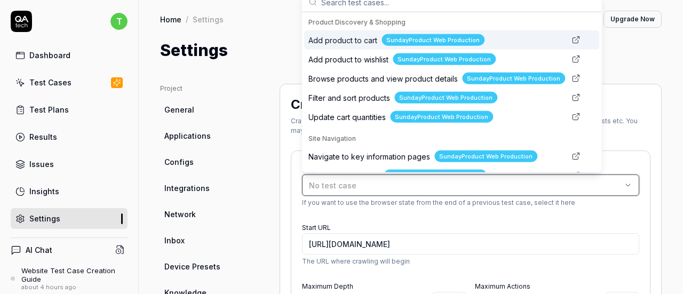
click at [369, 192] on button "No test case" at bounding box center [470, 185] width 337 height 21
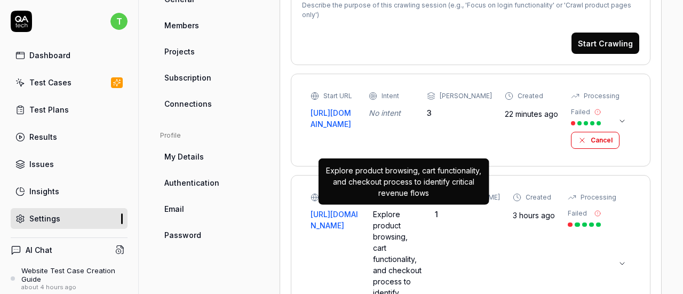
scroll to position [374, 0]
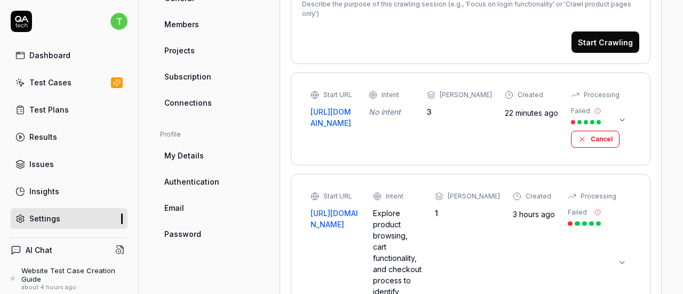
type textarea "*"
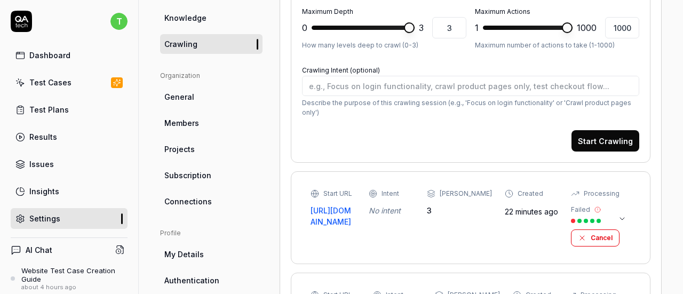
scroll to position [218, 0]
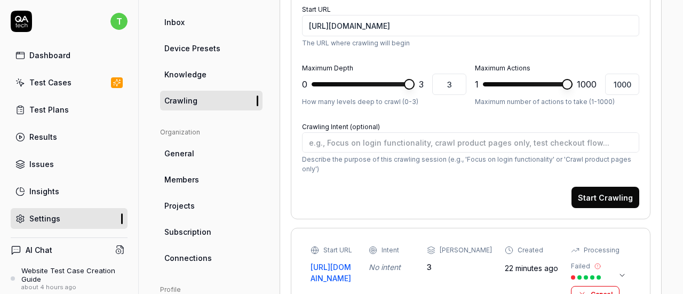
click at [202, 154] on link "General" at bounding box center [211, 154] width 102 height 20
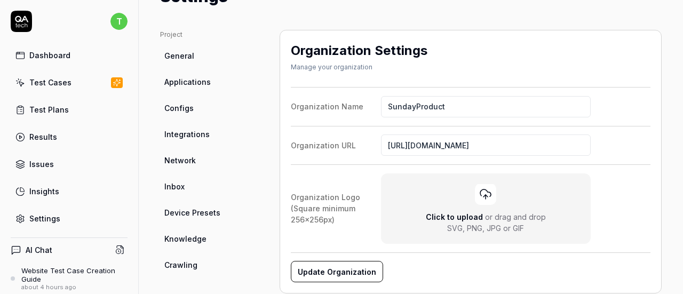
scroll to position [107, 0]
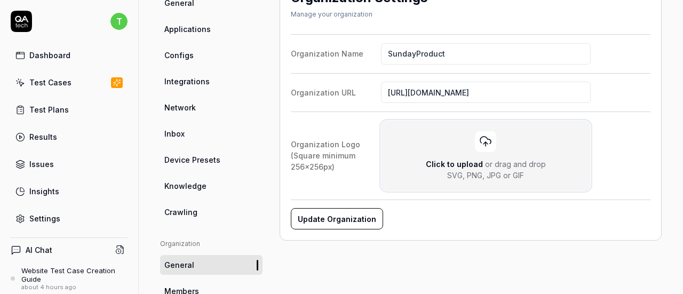
click at [500, 163] on span "or drag and drop" at bounding box center [515, 164] width 61 height 9
click at [0, 0] on input "Click to upload or drag and drop SVG, PNG, JPG or GIF" at bounding box center [0, 0] width 0 height 0
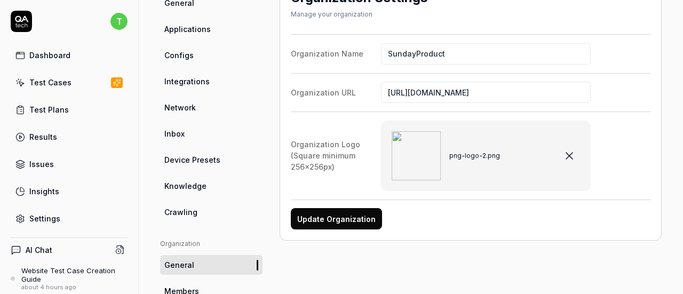
click at [341, 223] on button "Update Organization" at bounding box center [336, 218] width 91 height 21
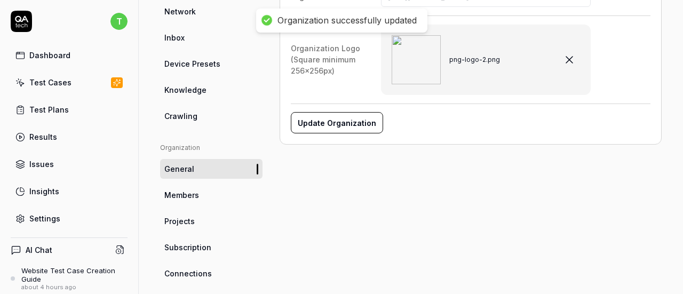
scroll to position [213, 0]
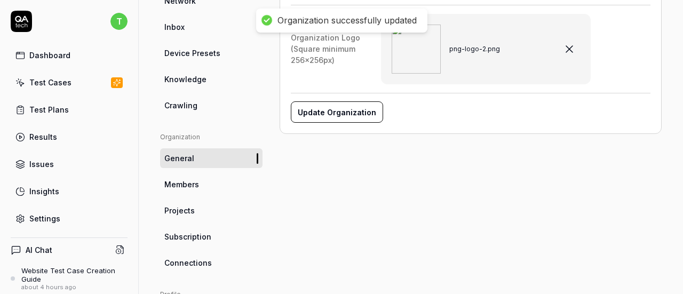
click at [213, 189] on link "Members" at bounding box center [211, 185] width 102 height 20
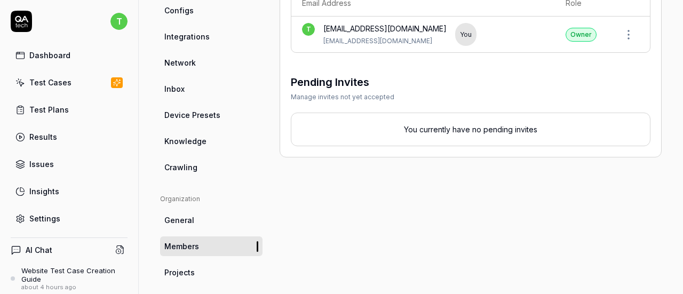
scroll to position [244, 0]
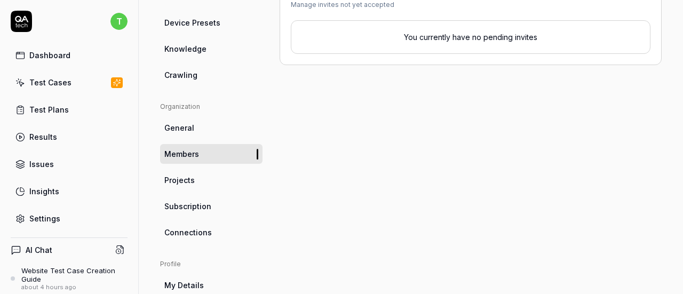
click at [190, 183] on span "Projects" at bounding box center [179, 180] width 30 height 11
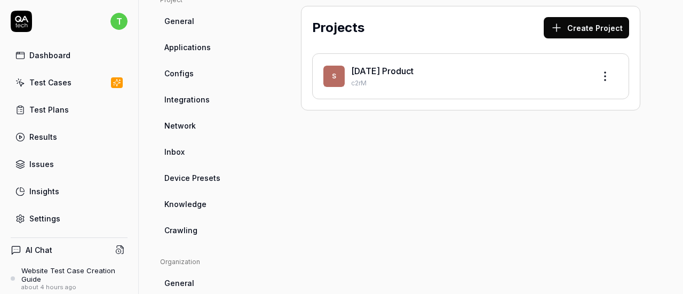
scroll to position [84, 0]
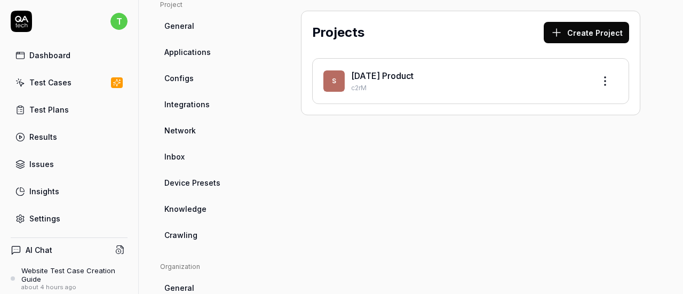
click at [603, 80] on html "t Dashboard Test Cases Test Plans Results Issues Insights Settings AI Chat Webs…" at bounding box center [341, 147] width 683 height 294
click at [538, 132] on div "Edit" at bounding box center [556, 129] width 101 height 23
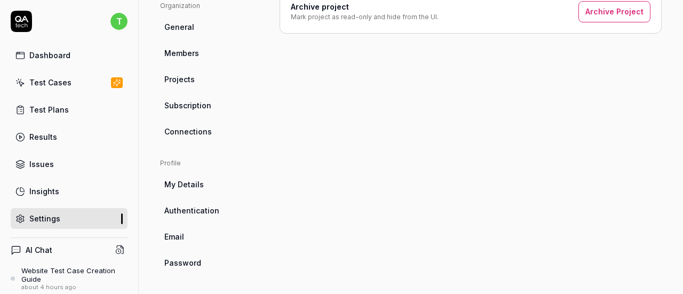
scroll to position [291, 0]
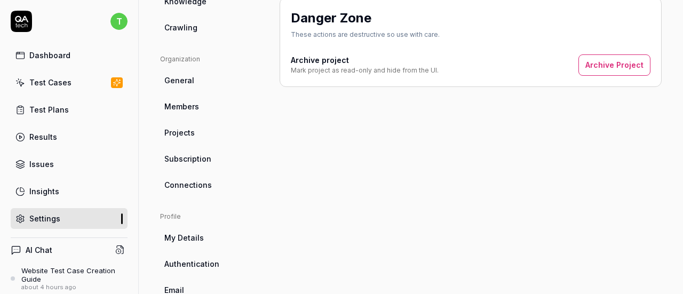
click at [194, 156] on span "Subscription" at bounding box center [187, 158] width 47 height 11
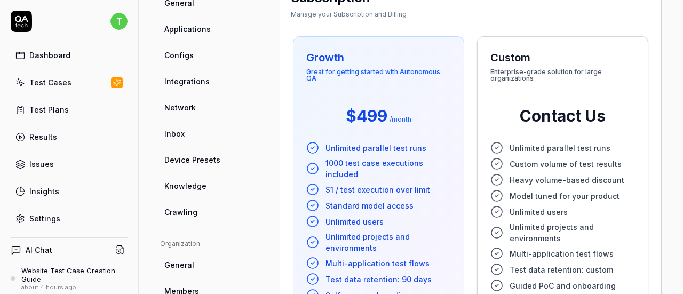
scroll to position [320, 0]
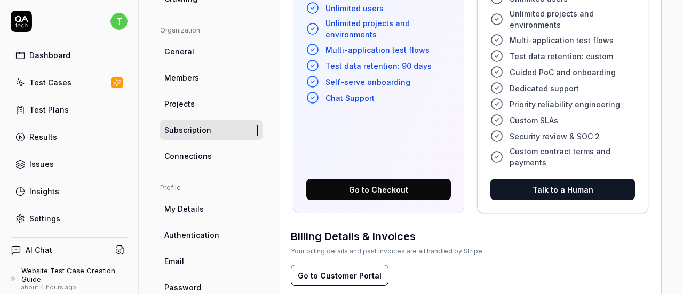
click at [194, 157] on span "Connections" at bounding box center [187, 155] width 47 height 11
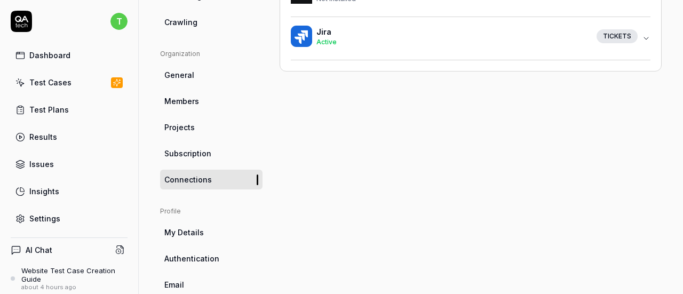
scroll to position [345, 0]
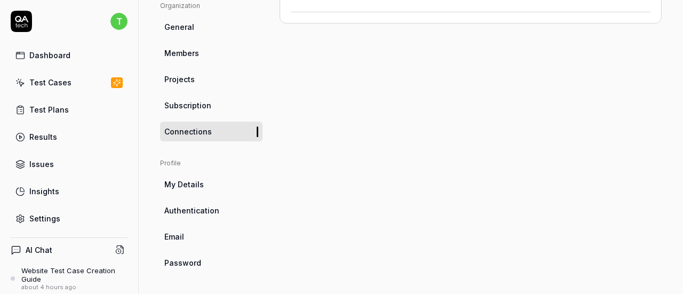
click at [199, 186] on span "My Details" at bounding box center [183, 184] width 39 height 11
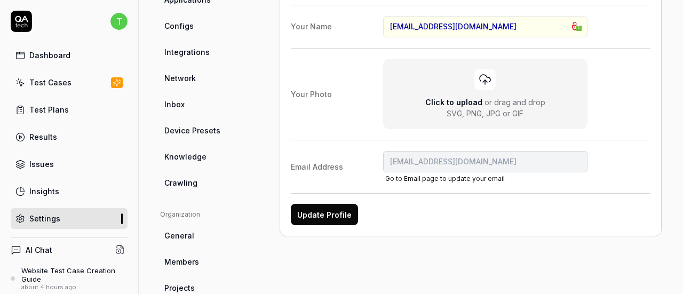
scroll to position [160, 0]
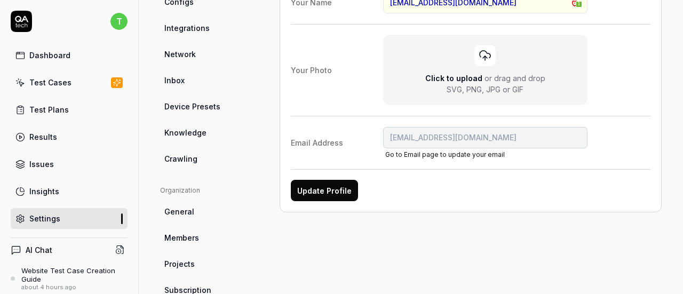
click at [392, 13] on div "Your Name [EMAIL_ADDRESS][DOMAIN_NAME] 1 Your Photo Click to upload or drag and…" at bounding box center [471, 91] width 360 height 220
click at [409, 7] on input "[EMAIL_ADDRESS][DOMAIN_NAME]" at bounding box center [485, 2] width 205 height 21
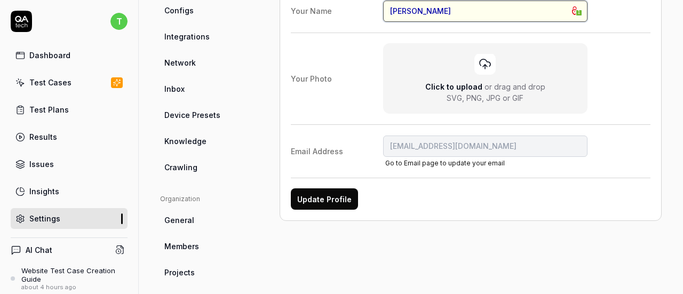
type input "[PERSON_NAME]"
click at [494, 55] on div "Click to upload or drag and drop SVG, PNG, JPG or GIF" at bounding box center [486, 78] width 184 height 50
click at [0, 0] on input "Click to upload or drag and drop SVG, PNG, JPG or GIF" at bounding box center [0, 0] width 0 height 0
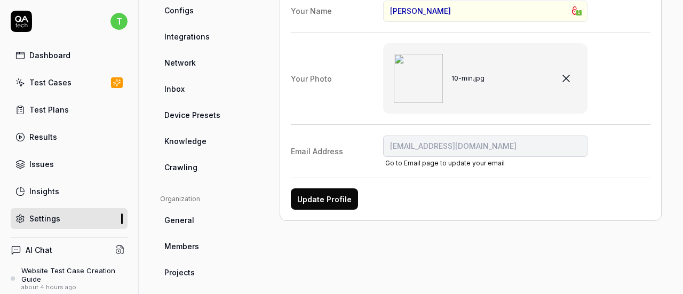
click at [328, 204] on button "Update Profile" at bounding box center [324, 198] width 67 height 21
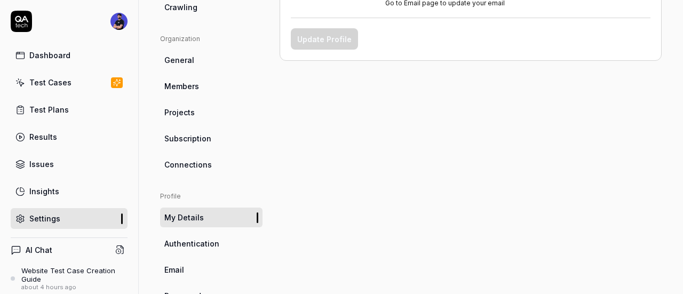
scroll to position [345, 0]
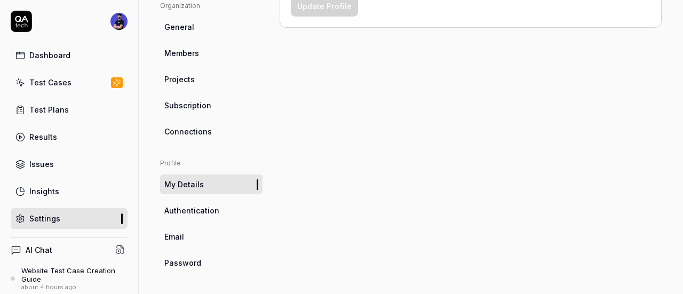
click at [197, 218] on link "Authentication" at bounding box center [211, 211] width 102 height 20
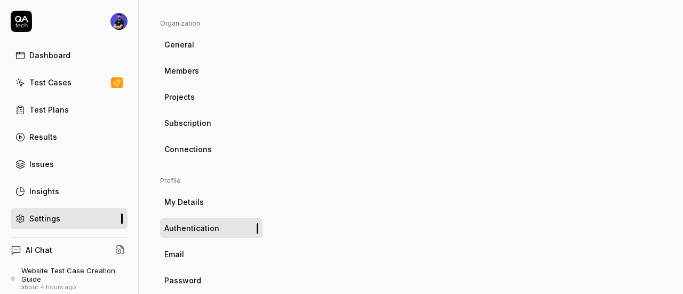
scroll to position [345, 0]
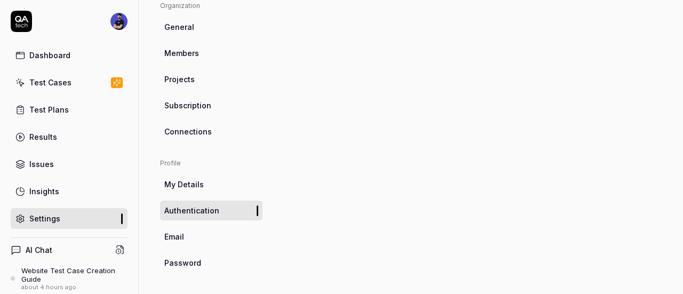
click at [179, 240] on span "Email" at bounding box center [174, 236] width 20 height 11
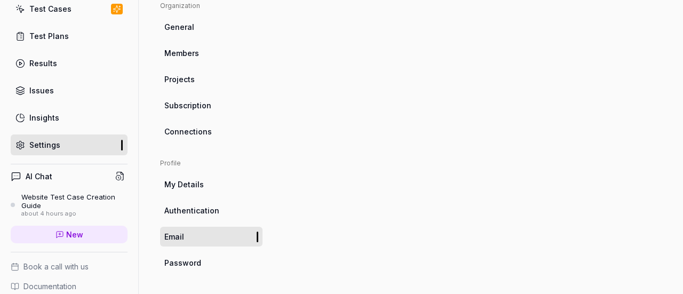
scroll to position [152, 0]
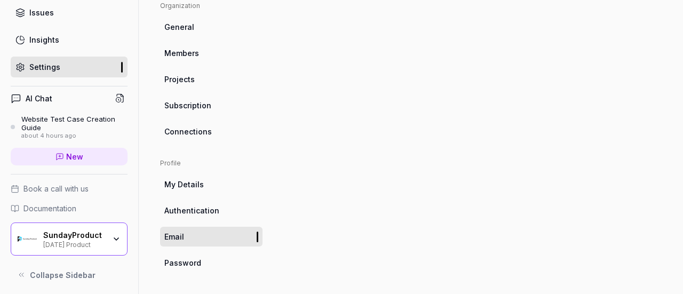
click at [74, 205] on span "Documentation" at bounding box center [49, 208] width 53 height 11
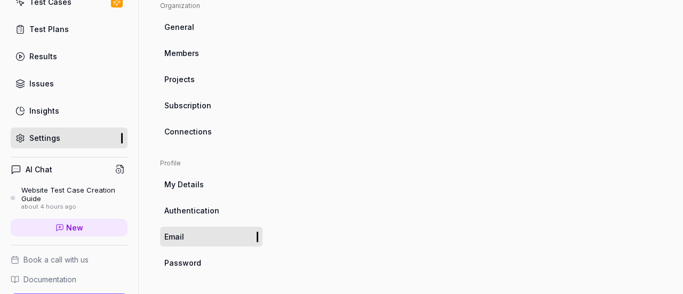
scroll to position [0, 0]
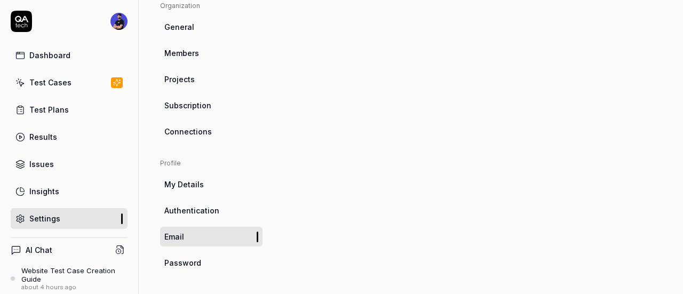
click at [47, 86] on div "Test Cases" at bounding box center [50, 82] width 42 height 11
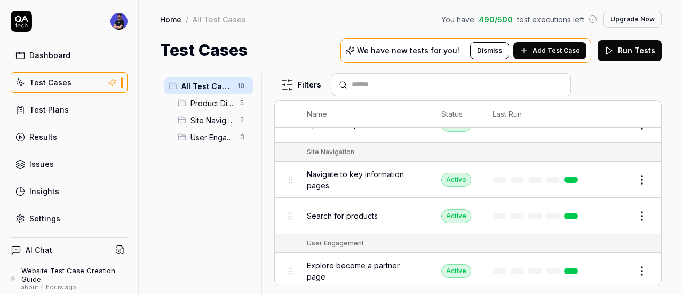
scroll to position [258, 0]
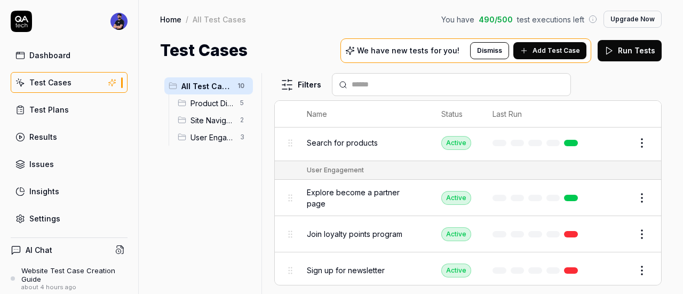
click at [210, 98] on span "Product Discovery & Shopping" at bounding box center [212, 103] width 43 height 11
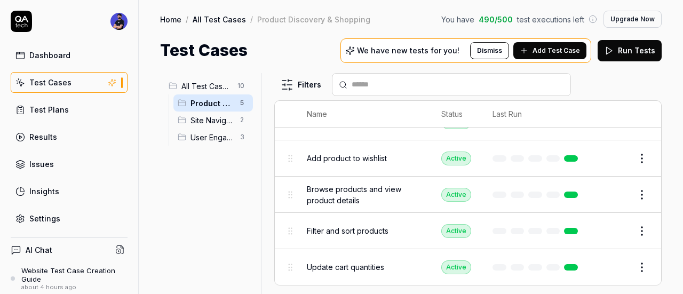
scroll to position [40, 0]
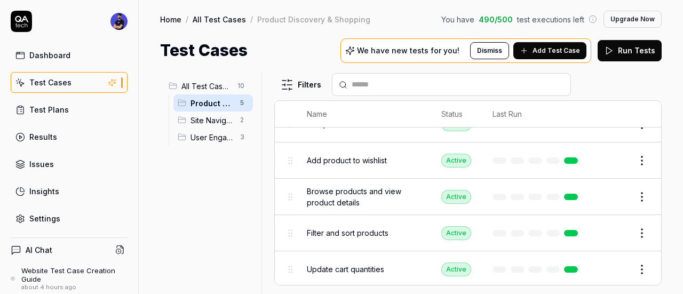
click at [211, 132] on span "User Engagement" at bounding box center [212, 137] width 43 height 11
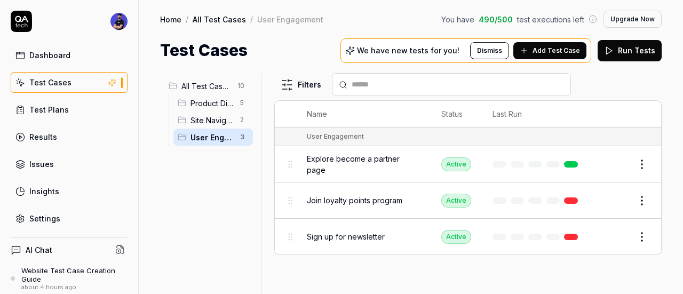
click at [554, 54] on span "Add Test Case" at bounding box center [556, 51] width 47 height 10
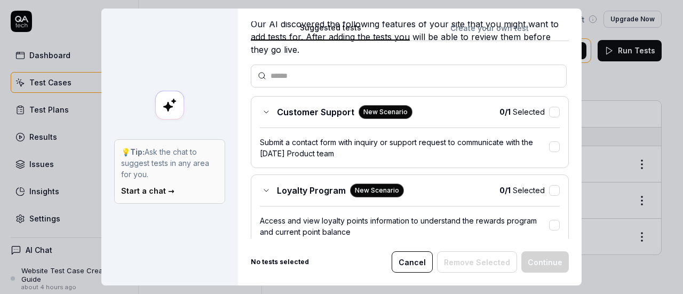
scroll to position [32, 0]
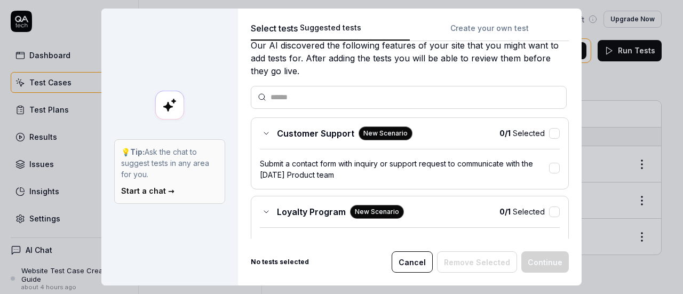
drag, startPoint x: 624, startPoint y: 155, endPoint x: 613, endPoint y: 120, distance: 37.6
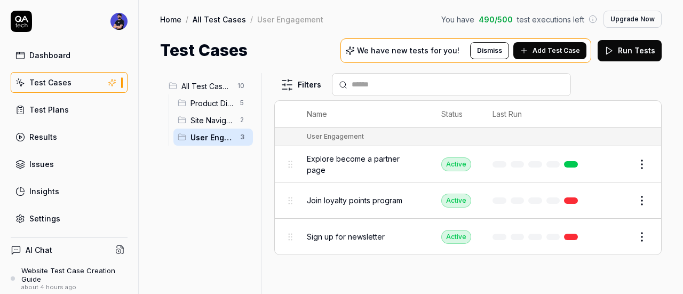
click at [646, 12] on button "Upgrade Now" at bounding box center [633, 19] width 58 height 17
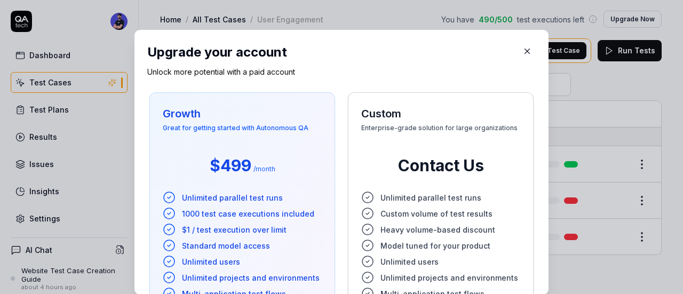
click at [216, 170] on span "$499" at bounding box center [231, 166] width 42 height 24
drag, startPoint x: 216, startPoint y: 170, endPoint x: 231, endPoint y: 170, distance: 14.9
click at [231, 170] on span "$499" at bounding box center [231, 166] width 42 height 24
click at [240, 171] on span "$499" at bounding box center [231, 166] width 42 height 24
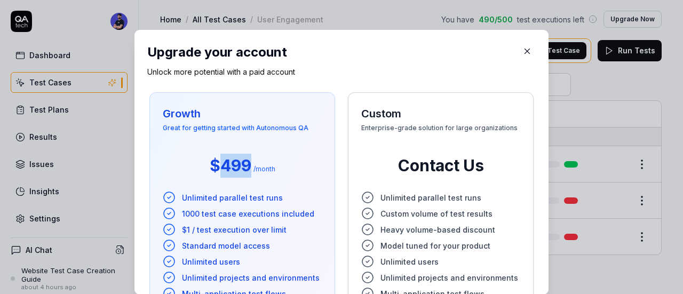
drag, startPoint x: 244, startPoint y: 168, endPoint x: 212, endPoint y: 163, distance: 32.4
click at [212, 163] on span "$499" at bounding box center [231, 166] width 42 height 24
drag, startPoint x: 212, startPoint y: 163, endPoint x: 241, endPoint y: 165, distance: 28.9
click at [241, 165] on span "$499" at bounding box center [231, 166] width 42 height 24
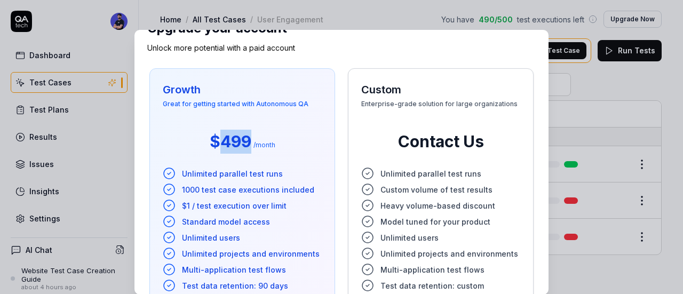
scroll to position [53, 0]
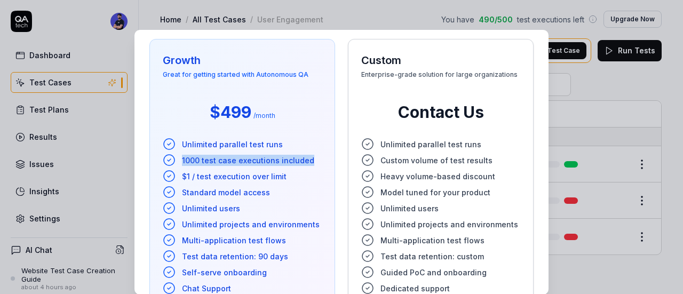
drag, startPoint x: 313, startPoint y: 162, endPoint x: 170, endPoint y: 162, distance: 143.6
click at [170, 162] on li "1000 test case executions included" at bounding box center [242, 160] width 159 height 13
click at [193, 179] on span "$1 / test execution over limit" at bounding box center [234, 176] width 105 height 11
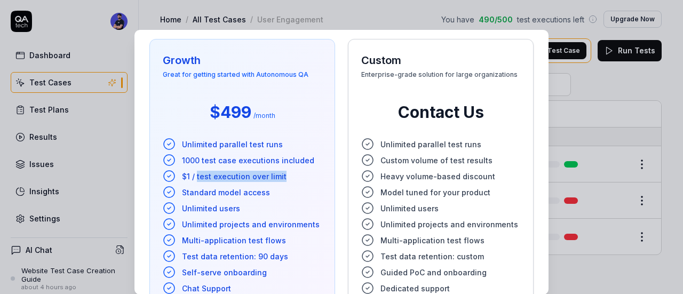
drag, startPoint x: 193, startPoint y: 179, endPoint x: 306, endPoint y: 179, distance: 112.6
click at [306, 179] on li "$1 / test execution over limit" at bounding box center [242, 176] width 159 height 13
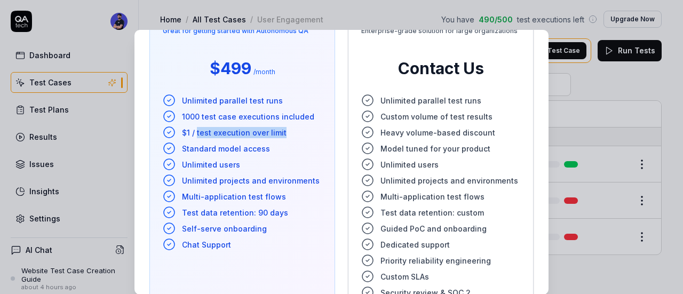
scroll to position [107, 0]
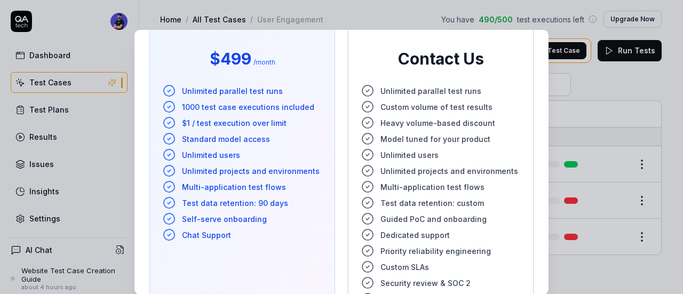
click at [182, 137] on span "Standard model access" at bounding box center [226, 138] width 88 height 11
drag, startPoint x: 180, startPoint y: 137, endPoint x: 284, endPoint y: 150, distance: 104.9
click at [284, 150] on ul "Unlimited parallel test runs 1000 test case executions included $1 / test execu…" at bounding box center [242, 162] width 159 height 157
click at [231, 186] on span "Multi-application test flows" at bounding box center [234, 186] width 104 height 11
click at [179, 145] on ul "Unlimited parallel test runs 1000 test case executions included $1 / test execu…" at bounding box center [242, 162] width 159 height 157
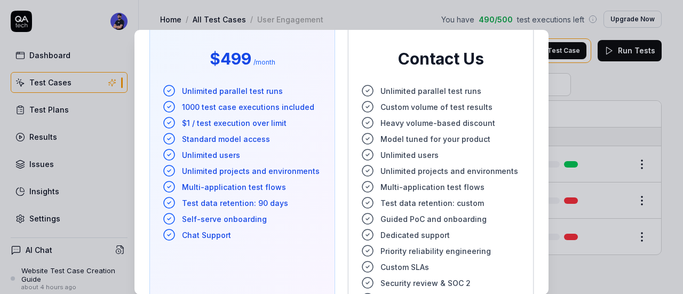
click at [385, 138] on span "Model tuned for your product" at bounding box center [436, 138] width 110 height 11
drag, startPoint x: 385, startPoint y: 138, endPoint x: 509, endPoint y: 135, distance: 123.8
click at [509, 135] on div "Custom Enterprise-grade solution for large organizations Contact Us Unlimited p…" at bounding box center [441, 168] width 186 height 365
click at [394, 154] on span "Unlimited users" at bounding box center [410, 154] width 58 height 11
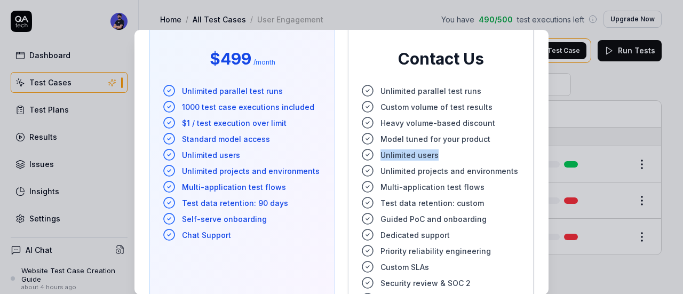
drag, startPoint x: 394, startPoint y: 154, endPoint x: 421, endPoint y: 156, distance: 26.7
click at [421, 156] on span "Unlimited users" at bounding box center [410, 154] width 58 height 11
click at [199, 177] on li "Unlimited projects and environments" at bounding box center [242, 170] width 159 height 13
click at [198, 172] on span "Unlimited projects and environments" at bounding box center [251, 170] width 138 height 11
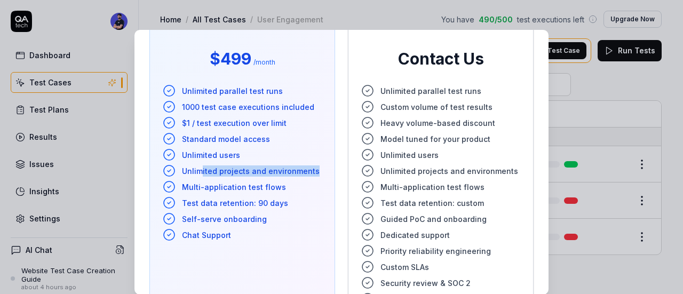
drag, startPoint x: 198, startPoint y: 172, endPoint x: 358, endPoint y: 175, distance: 159.6
click at [336, 173] on div "Growth Great for getting started with Autonomous QA $499 / month Unlimited para…" at bounding box center [341, 167] width 389 height 369
click at [408, 185] on span "Multi-application test flows" at bounding box center [433, 186] width 104 height 11
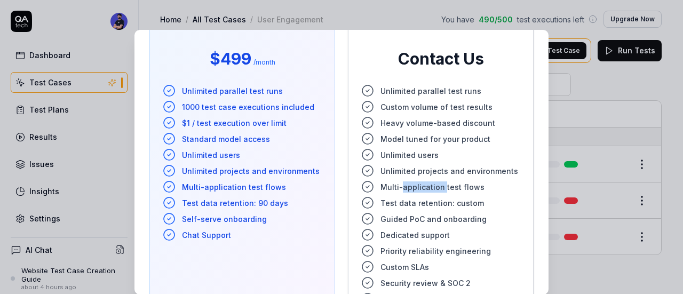
click at [408, 185] on span "Multi-application test flows" at bounding box center [433, 186] width 104 height 11
click at [211, 193] on ul "Unlimited parallel test runs 1000 test case executions included $1 / test execu…" at bounding box center [242, 162] width 159 height 157
click at [204, 202] on span "Test data retention: 90 days" at bounding box center [235, 202] width 106 height 11
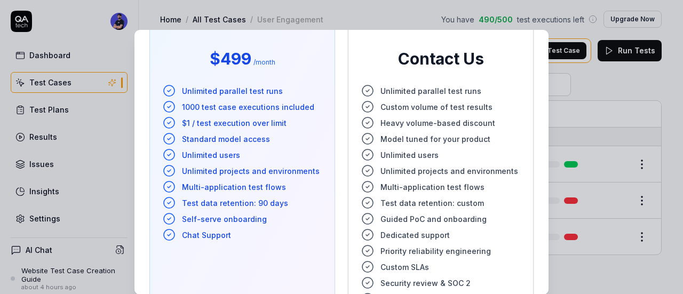
click at [204, 202] on span "Test data retention: 90 days" at bounding box center [235, 202] width 106 height 11
drag, startPoint x: 204, startPoint y: 202, endPoint x: 392, endPoint y: 202, distance: 188.4
click at [299, 202] on li "Test data retention: 90 days" at bounding box center [242, 202] width 159 height 13
click at [187, 209] on ul "Unlimited parallel test runs 1000 test case executions included $1 / test execu…" at bounding box center [242, 162] width 159 height 157
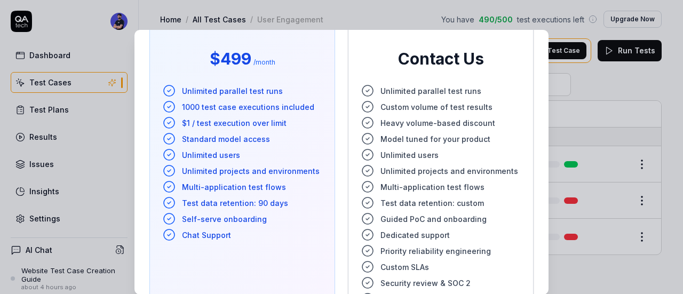
click at [182, 214] on span "Self-serve onboarding" at bounding box center [224, 218] width 85 height 11
drag, startPoint x: 179, startPoint y: 214, endPoint x: 265, endPoint y: 214, distance: 85.9
click at [265, 214] on li "Self-serve onboarding" at bounding box center [242, 218] width 159 height 13
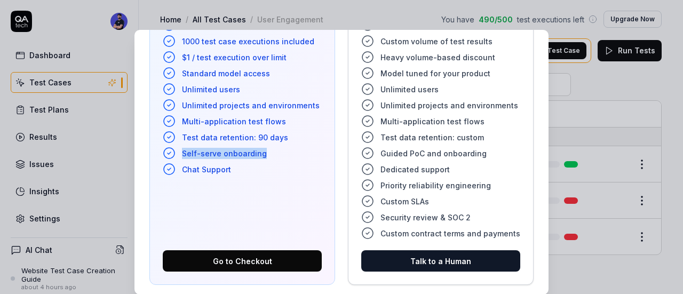
scroll to position [177, 0]
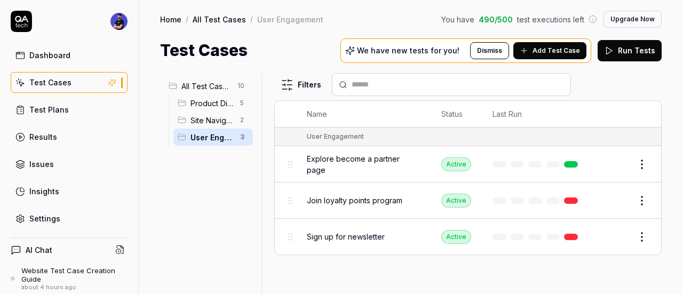
click at [39, 215] on div "Settings" at bounding box center [44, 218] width 31 height 11
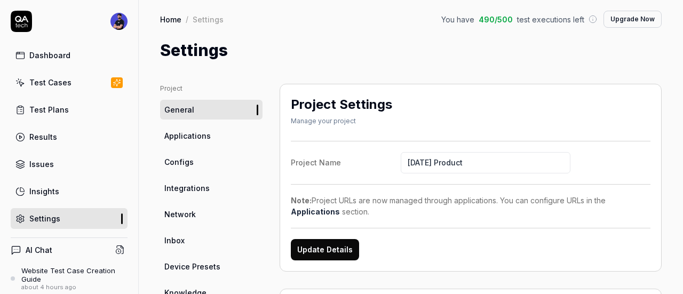
click at [189, 184] on span "Integrations" at bounding box center [186, 188] width 45 height 11
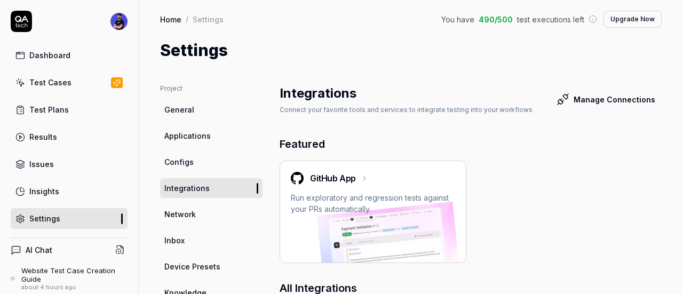
scroll to position [53, 0]
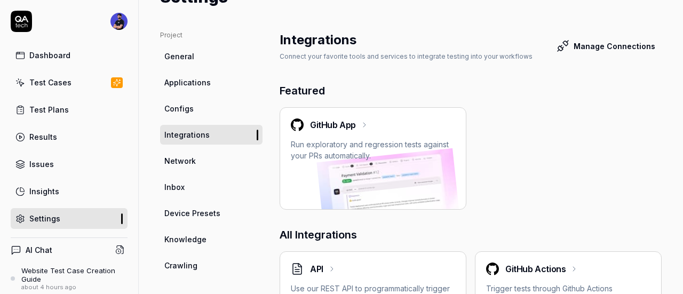
click at [197, 158] on link "Network" at bounding box center [211, 161] width 102 height 20
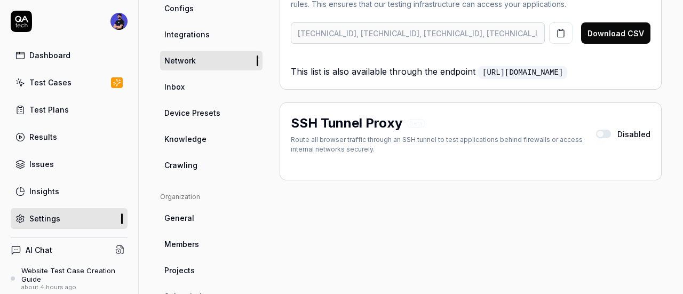
scroll to position [107, 0]
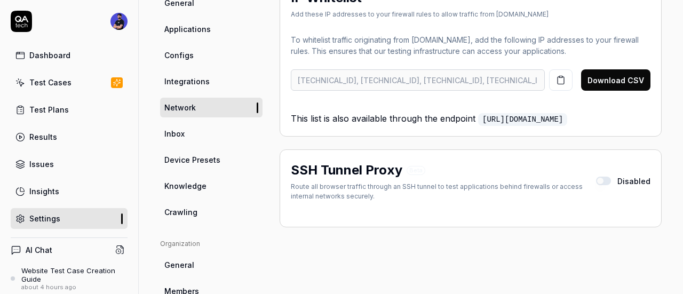
click at [213, 33] on link "Applications" at bounding box center [211, 29] width 102 height 20
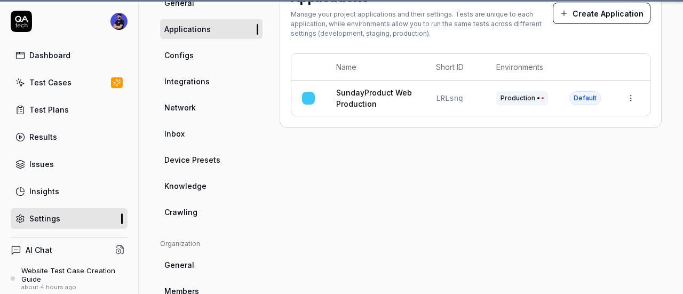
scroll to position [84, 0]
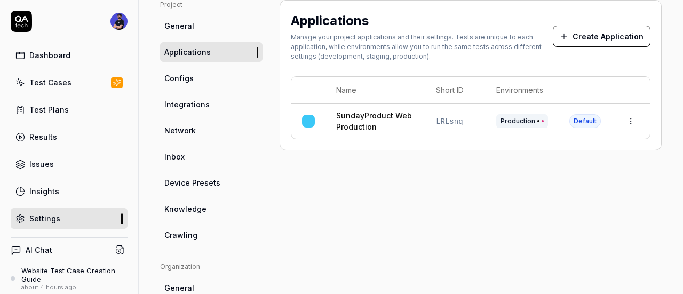
click at [205, 80] on link "Configs" at bounding box center [211, 78] width 102 height 20
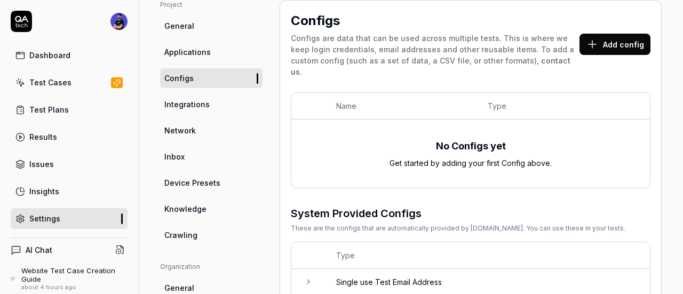
click at [592, 38] on icon at bounding box center [592, 44] width 13 height 13
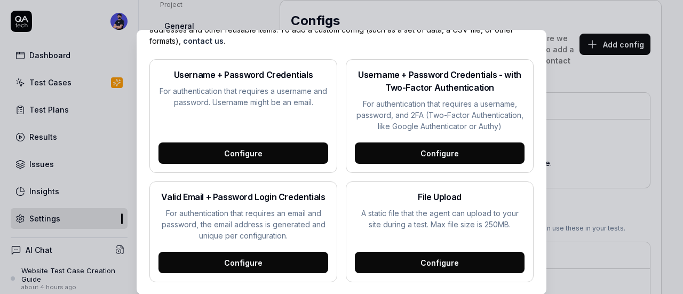
scroll to position [64, 0]
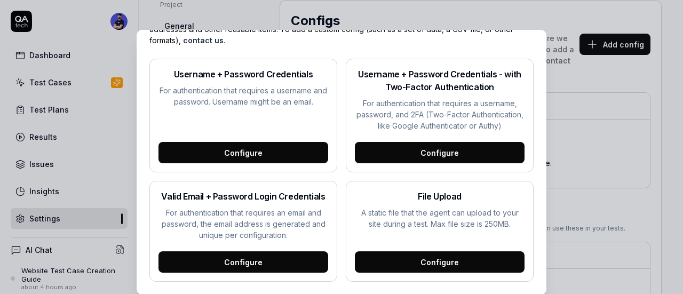
click at [435, 261] on div "Configure" at bounding box center [440, 261] width 170 height 21
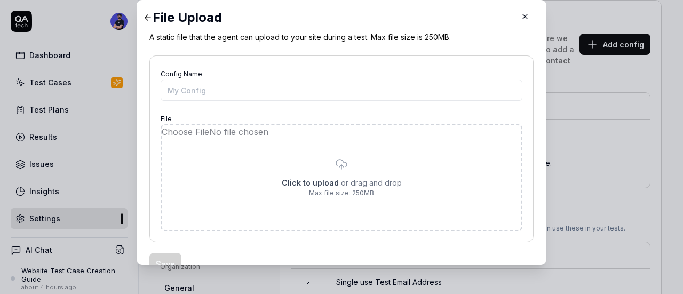
scroll to position [0, 0]
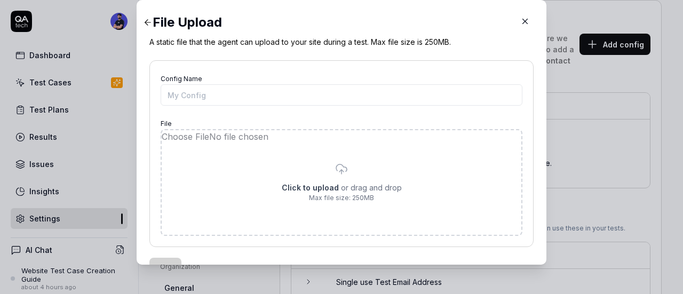
click at [517, 26] on button "button" at bounding box center [525, 21] width 17 height 17
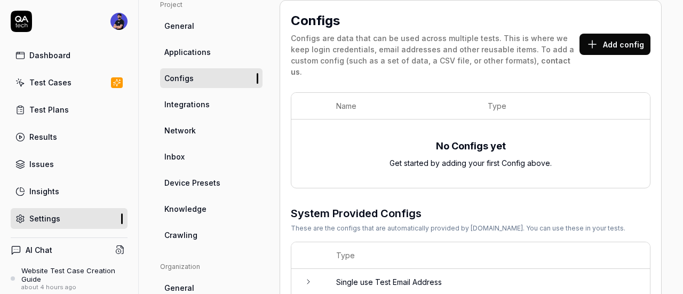
click at [590, 46] on button "Add config" at bounding box center [615, 44] width 71 height 21
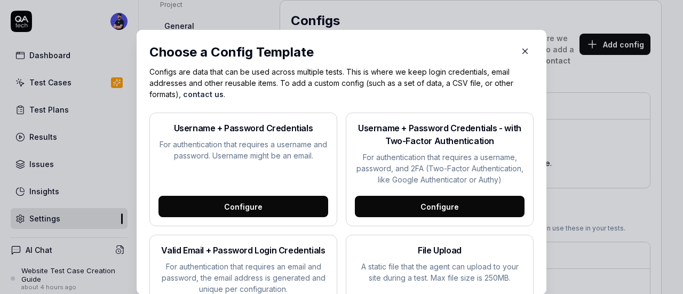
click at [252, 216] on div "Configure" at bounding box center [243, 206] width 170 height 21
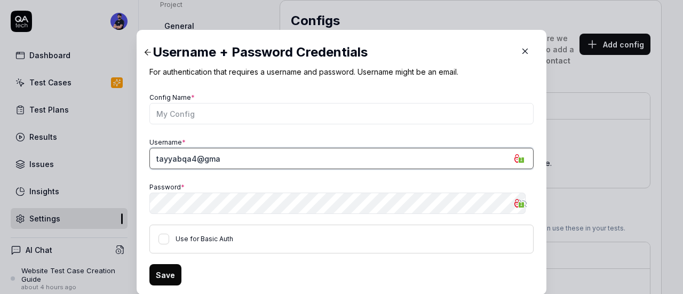
type input "[EMAIL_ADDRESS][DOMAIN_NAME]"
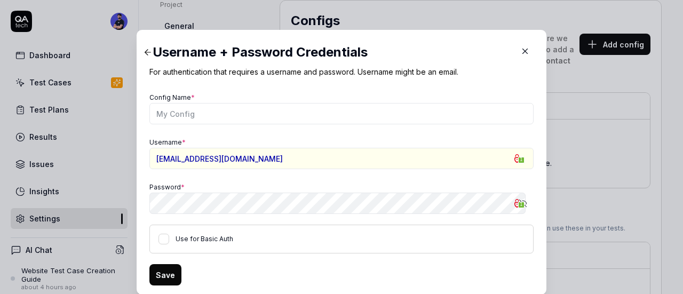
click at [210, 242] on label "Use for Basic Auth" at bounding box center [205, 239] width 58 height 8
click at [169, 242] on button "Use for Basic Auth" at bounding box center [163, 239] width 11 height 11
click at [164, 239] on button "Use for Basic Auth" at bounding box center [163, 239] width 11 height 11
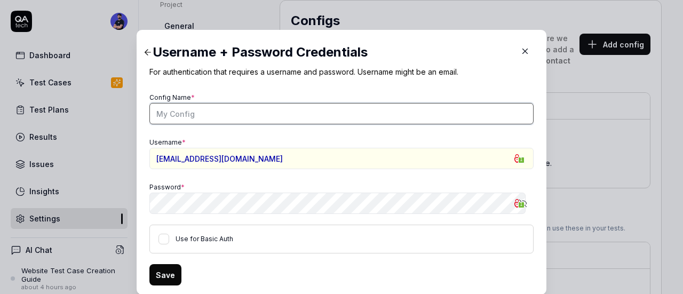
click at [270, 120] on input "Config Name *" at bounding box center [341, 113] width 384 height 21
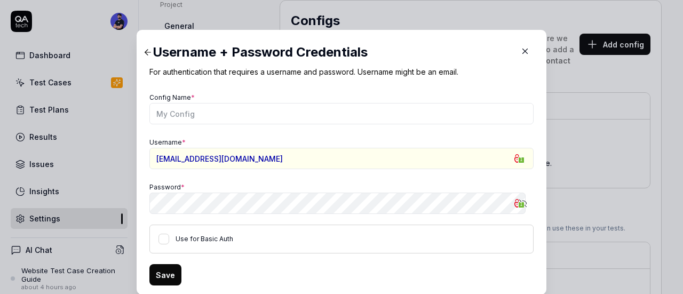
click at [519, 57] on h2 "Username + Password Credentials" at bounding box center [341, 52] width 384 height 19
click at [520, 51] on icon "button" at bounding box center [525, 51] width 10 height 10
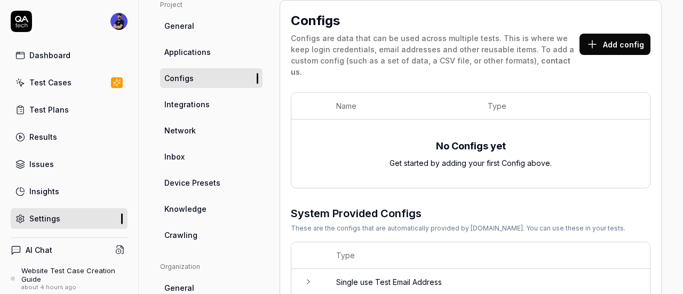
click at [605, 46] on button "Add config" at bounding box center [615, 44] width 71 height 21
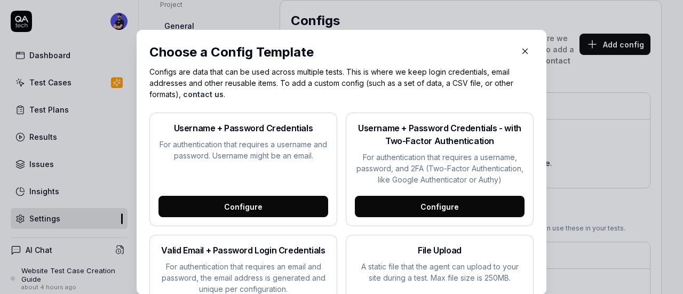
click at [387, 217] on div "Configure" at bounding box center [440, 206] width 170 height 21
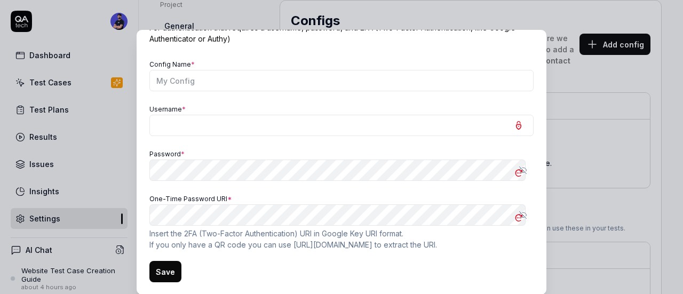
scroll to position [64, 0]
click at [279, 250] on form "Config Name * Username * Password * Show password [SECURITY_DATA] Password URI …" at bounding box center [341, 169] width 384 height 225
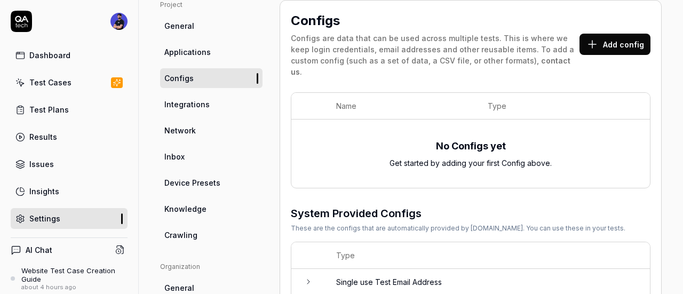
click at [623, 39] on button "Add config" at bounding box center [615, 44] width 71 height 21
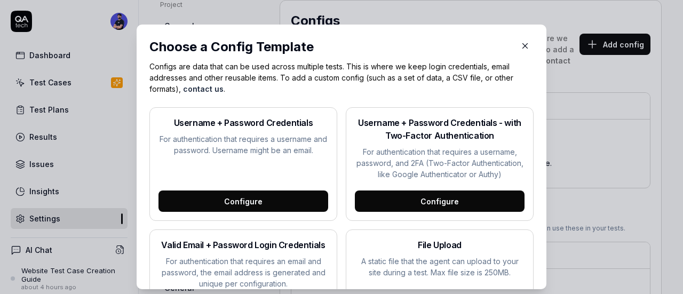
scroll to position [0, 0]
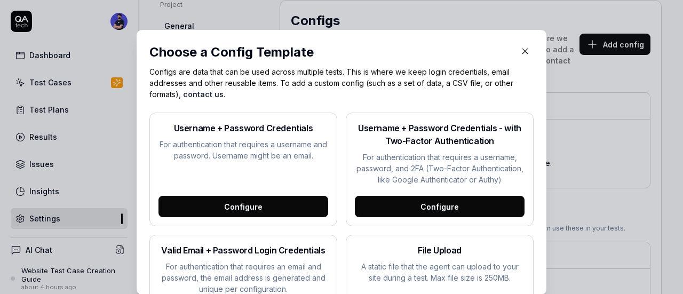
click at [520, 50] on icon "button" at bounding box center [525, 51] width 10 height 10
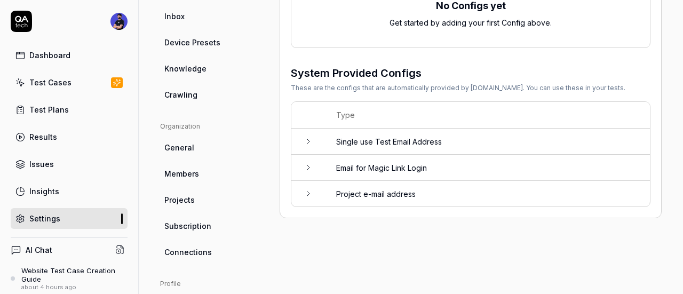
scroll to position [297, 0]
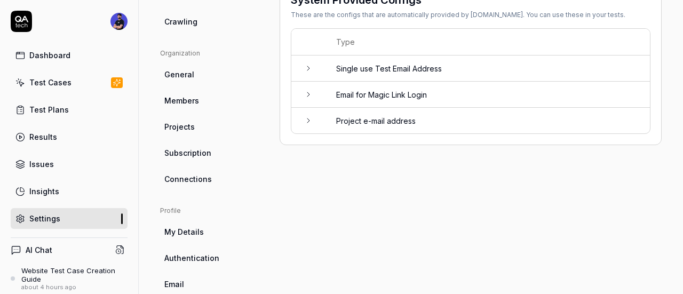
click at [77, 76] on link "Test Cases" at bounding box center [69, 82] width 117 height 21
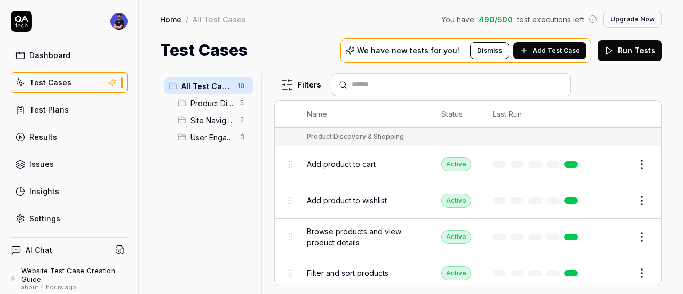
click at [540, 51] on span "Add Test Case" at bounding box center [556, 51] width 47 height 10
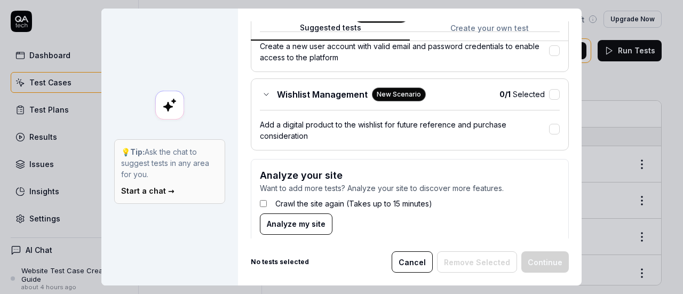
scroll to position [969, 0]
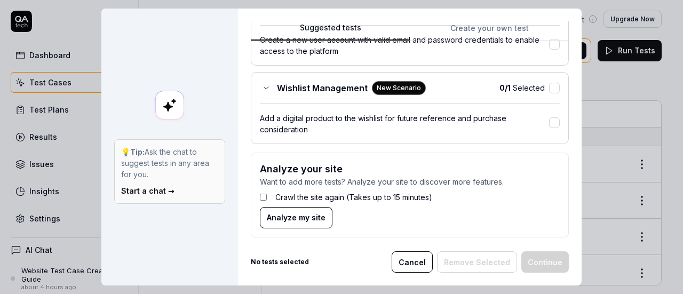
click at [266, 188] on div "Crawl the site again (Takes up to 15 minutes)" at bounding box center [410, 197] width 300 height 20
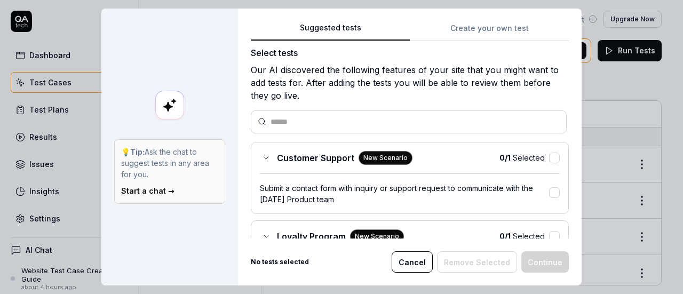
scroll to position [0, 0]
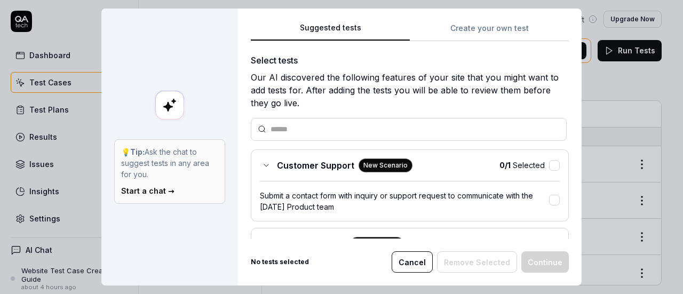
click at [414, 255] on button "Cancel" at bounding box center [412, 261] width 41 height 21
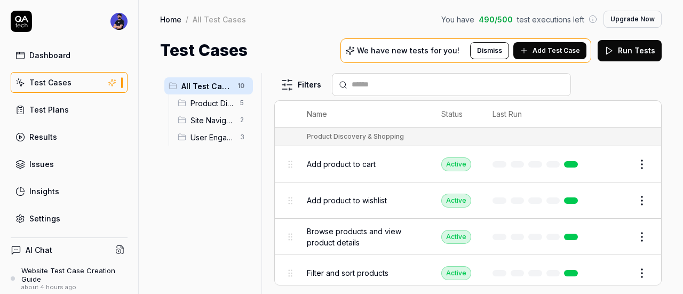
click at [196, 104] on span "Product Discovery & Shopping" at bounding box center [212, 103] width 43 height 11
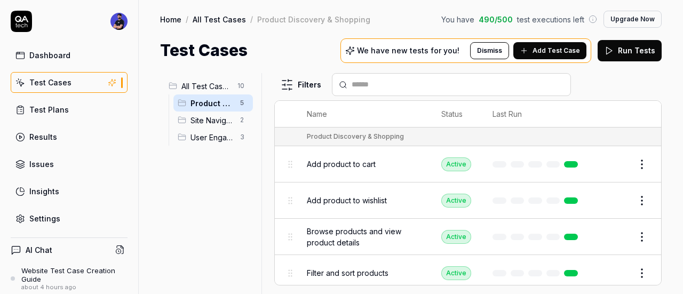
click at [197, 118] on span "Site Navigation" at bounding box center [212, 120] width 43 height 11
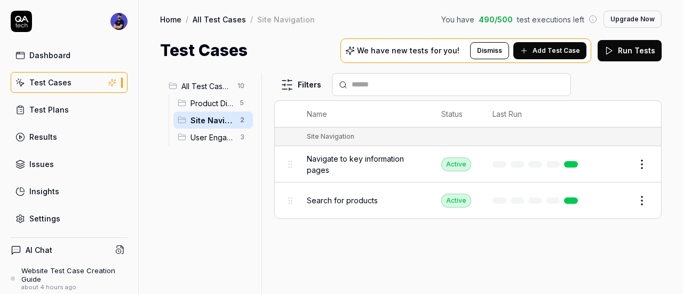
click at [200, 136] on span "User Engagement" at bounding box center [212, 137] width 43 height 11
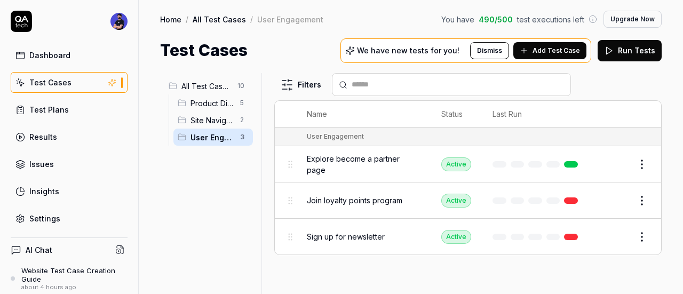
click at [219, 118] on span "Site Navigation" at bounding box center [212, 120] width 43 height 11
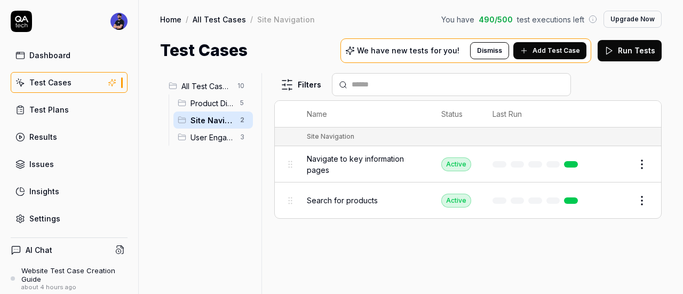
click at [204, 102] on span "Product Discovery & Shopping" at bounding box center [212, 103] width 43 height 11
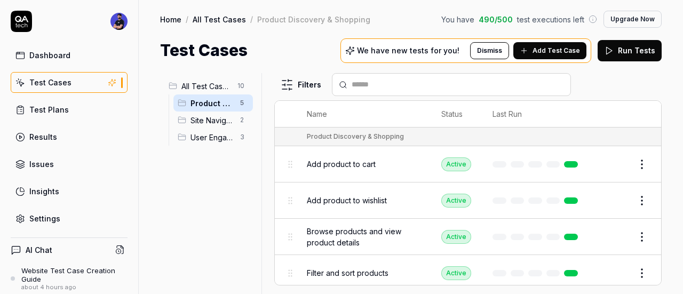
click at [43, 112] on div "Test Plans" at bounding box center [48, 109] width 39 height 11
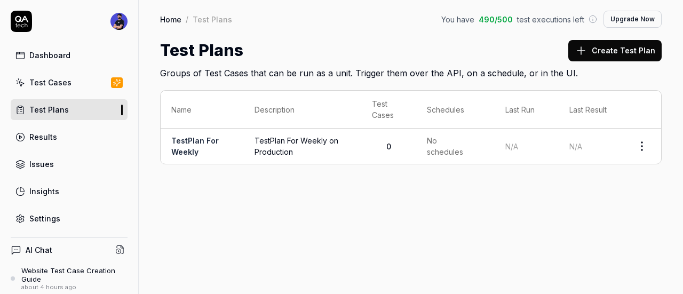
click at [66, 140] on link "Results" at bounding box center [69, 136] width 117 height 21
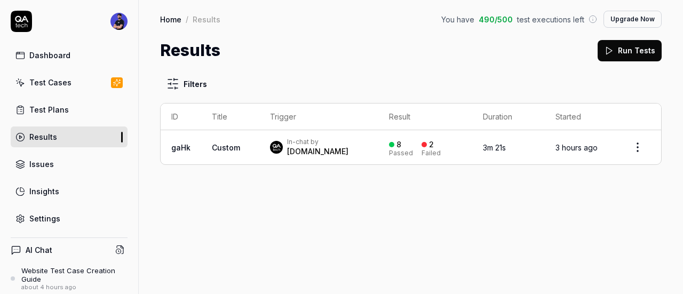
click at [46, 168] on link "Issues" at bounding box center [69, 164] width 117 height 21
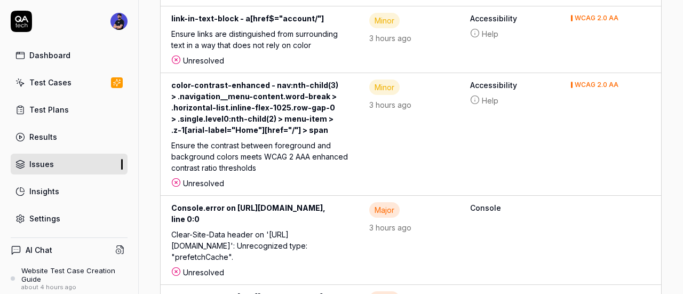
scroll to position [1174, 0]
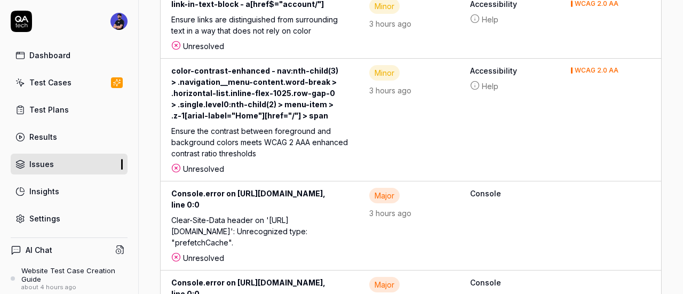
click at [59, 200] on div "Dashboard Test Cases Test Plans Results Issues Insights Settings" at bounding box center [69, 137] width 117 height 184
click at [46, 216] on div "Settings" at bounding box center [44, 218] width 31 height 11
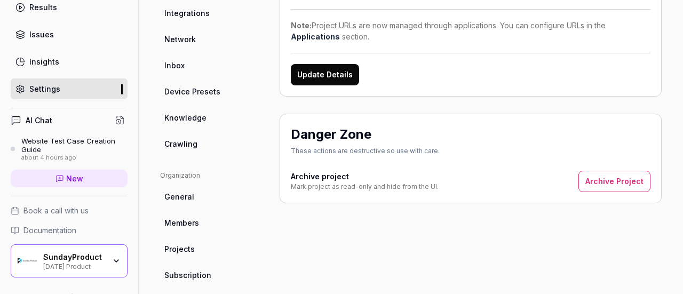
scroll to position [152, 0]
